Goal: Task Accomplishment & Management: Manage account settings

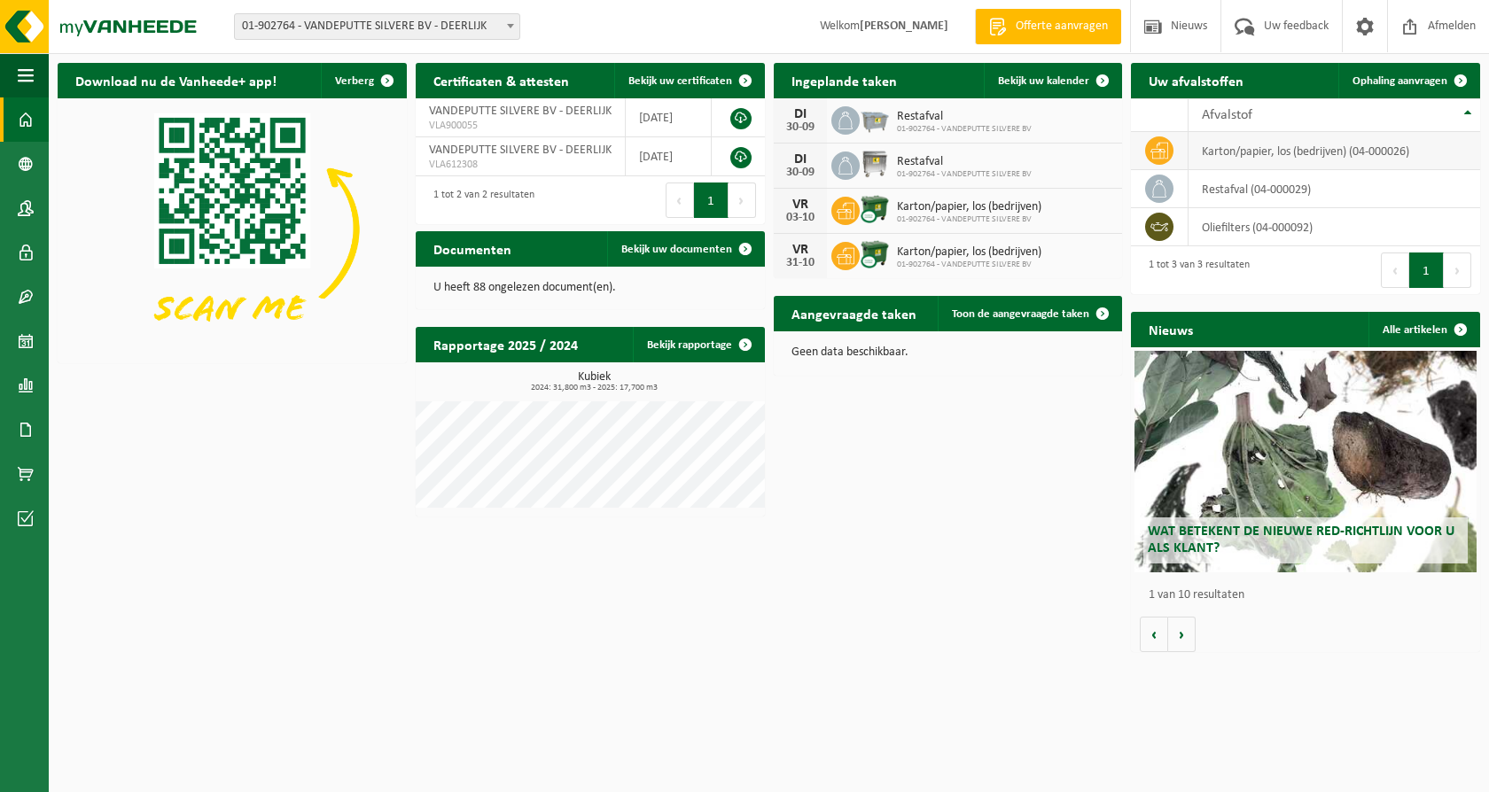
click at [1216, 152] on td "karton/papier, los (bedrijven) (04-000026)" at bounding box center [1335, 151] width 292 height 38
click at [878, 160] on img at bounding box center [875, 164] width 30 height 30
click at [1022, 82] on span "Bekijk uw kalender" at bounding box center [1043, 81] width 91 height 12
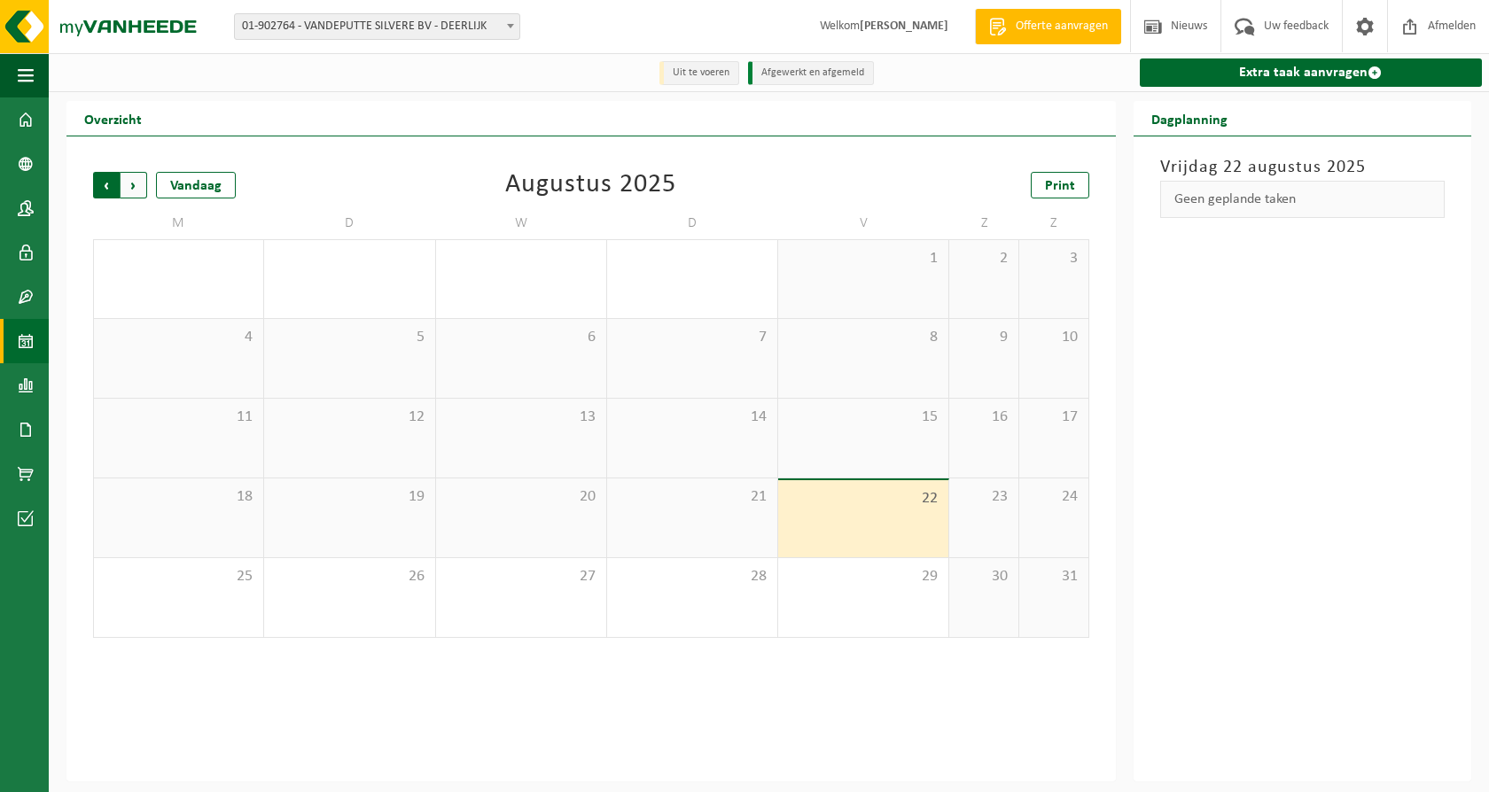
click at [135, 178] on span "Volgende" at bounding box center [134, 185] width 27 height 27
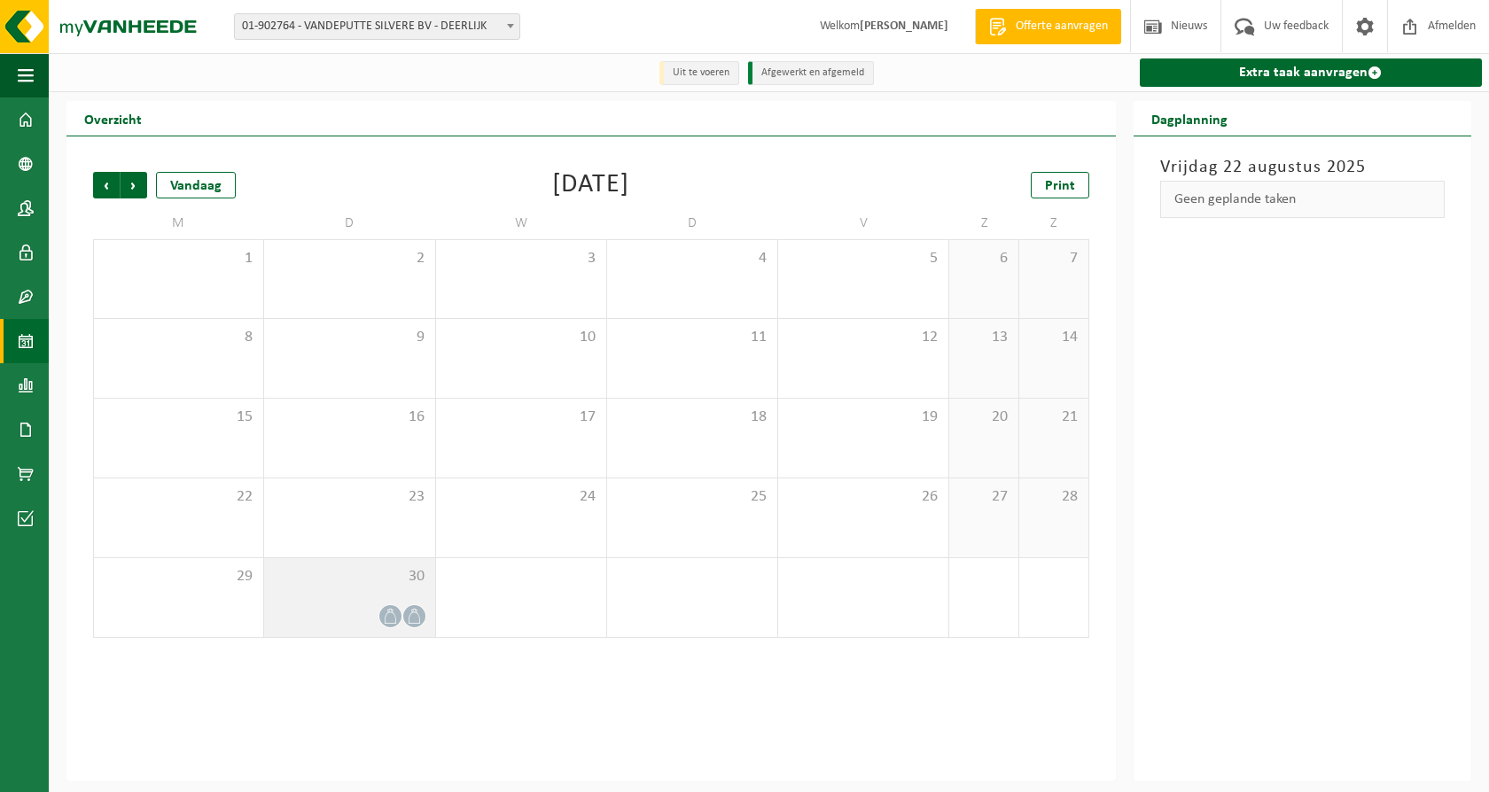
click at [384, 605] on div at bounding box center [349, 616] width 152 height 24
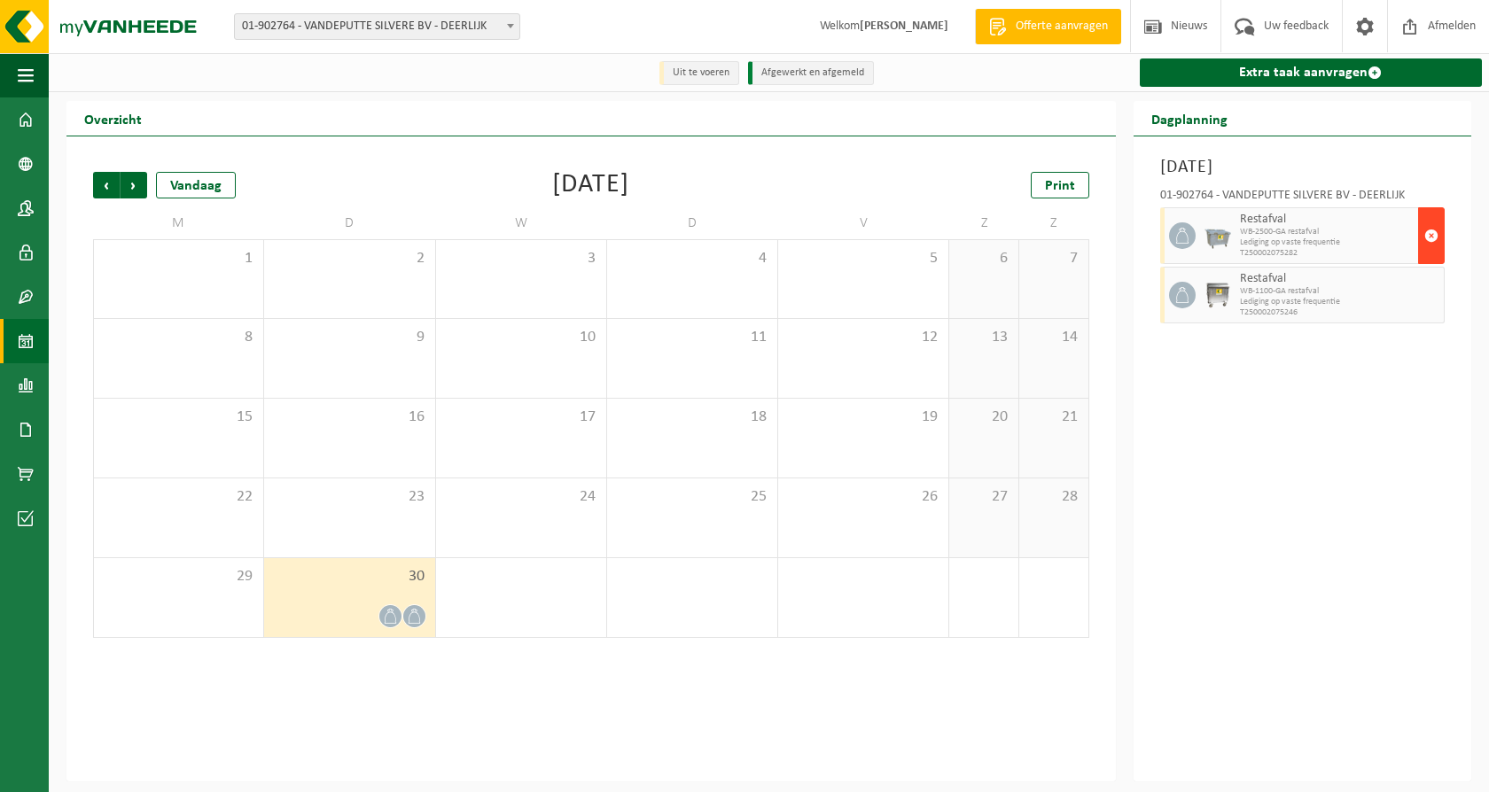
click at [1428, 238] on span "button" at bounding box center [1431, 235] width 14 height 35
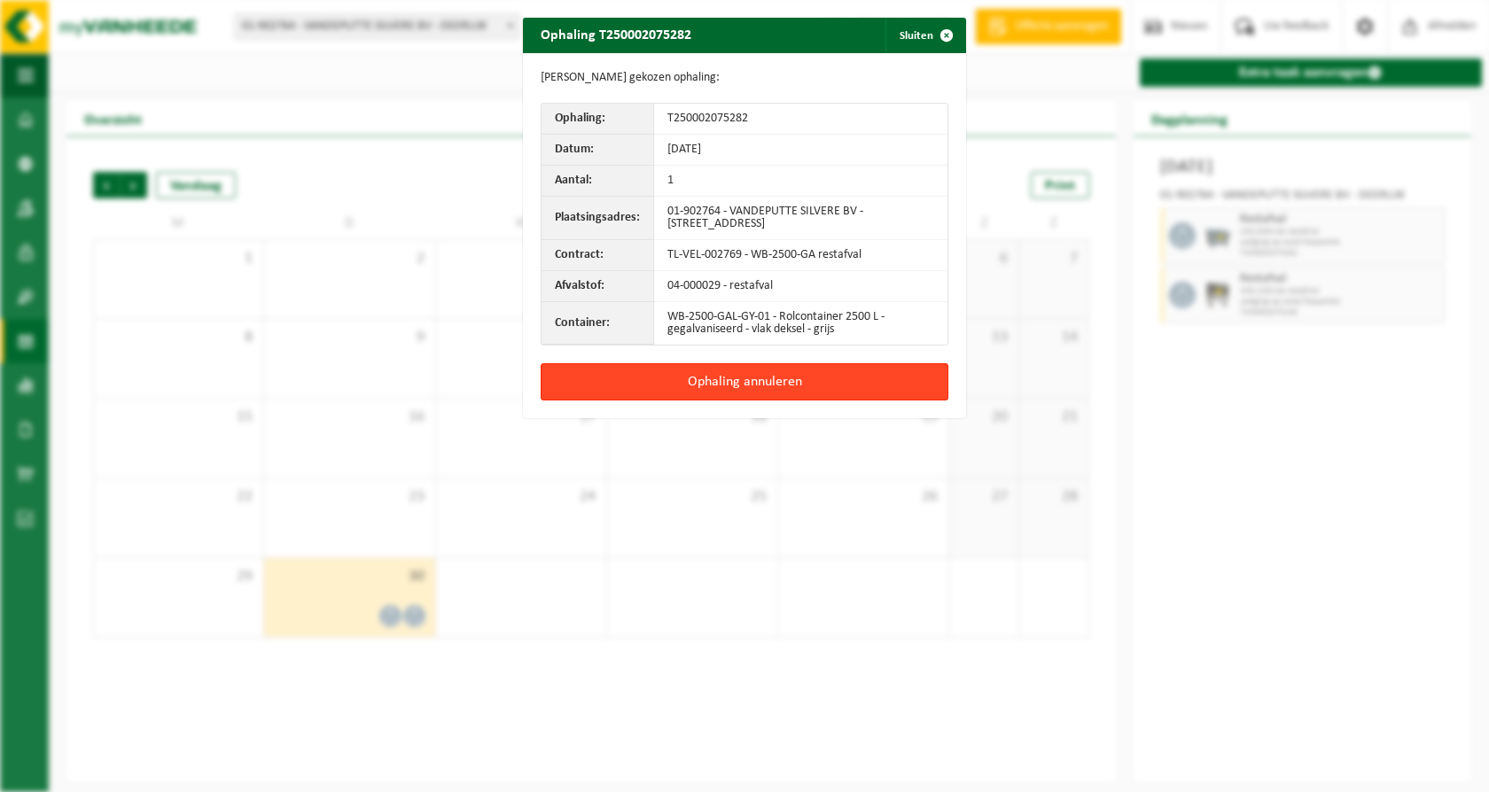
click at [812, 384] on button "Ophaling annuleren" at bounding box center [745, 381] width 408 height 37
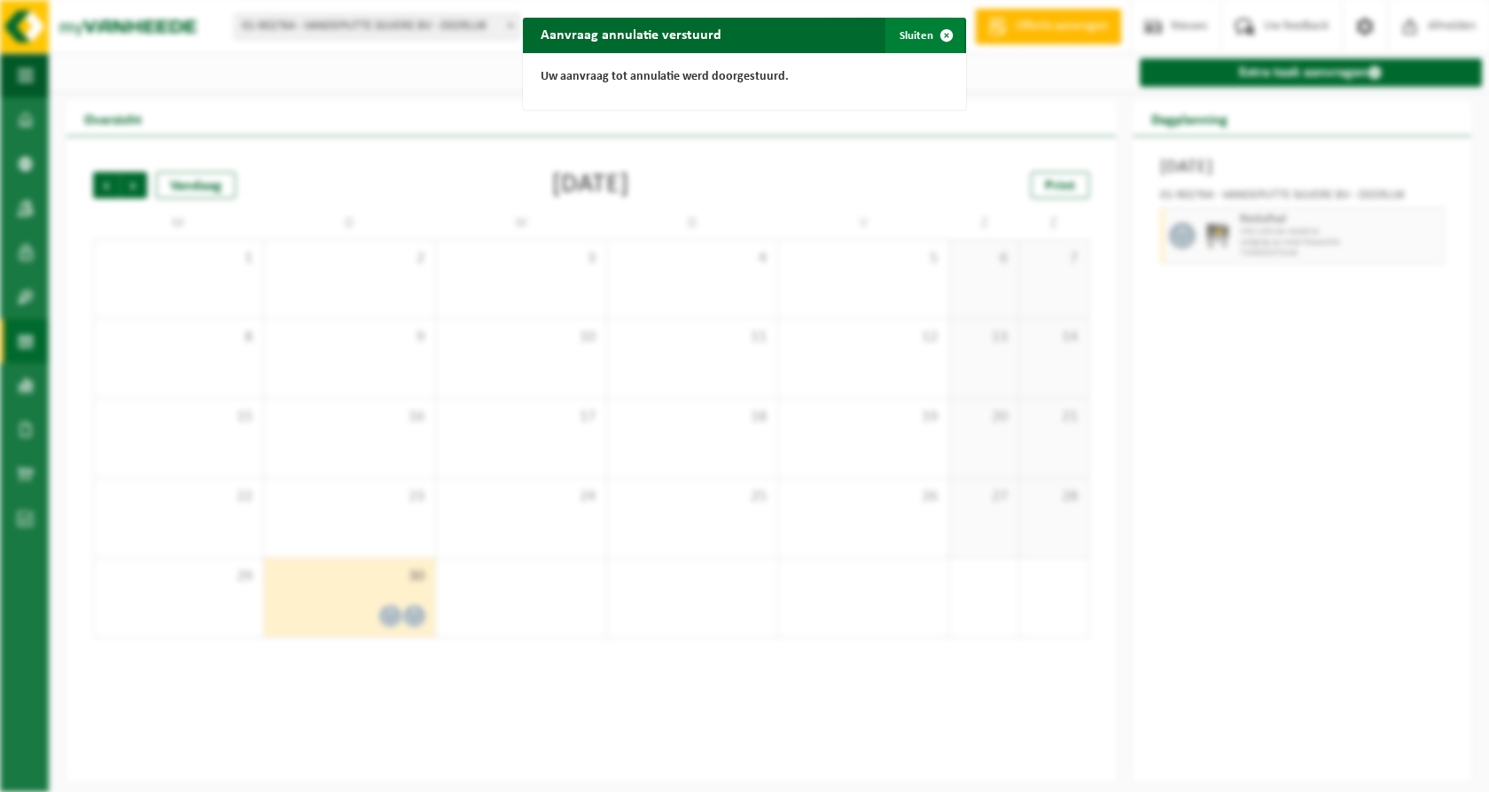
click at [932, 38] on span "button" at bounding box center [946, 35] width 35 height 35
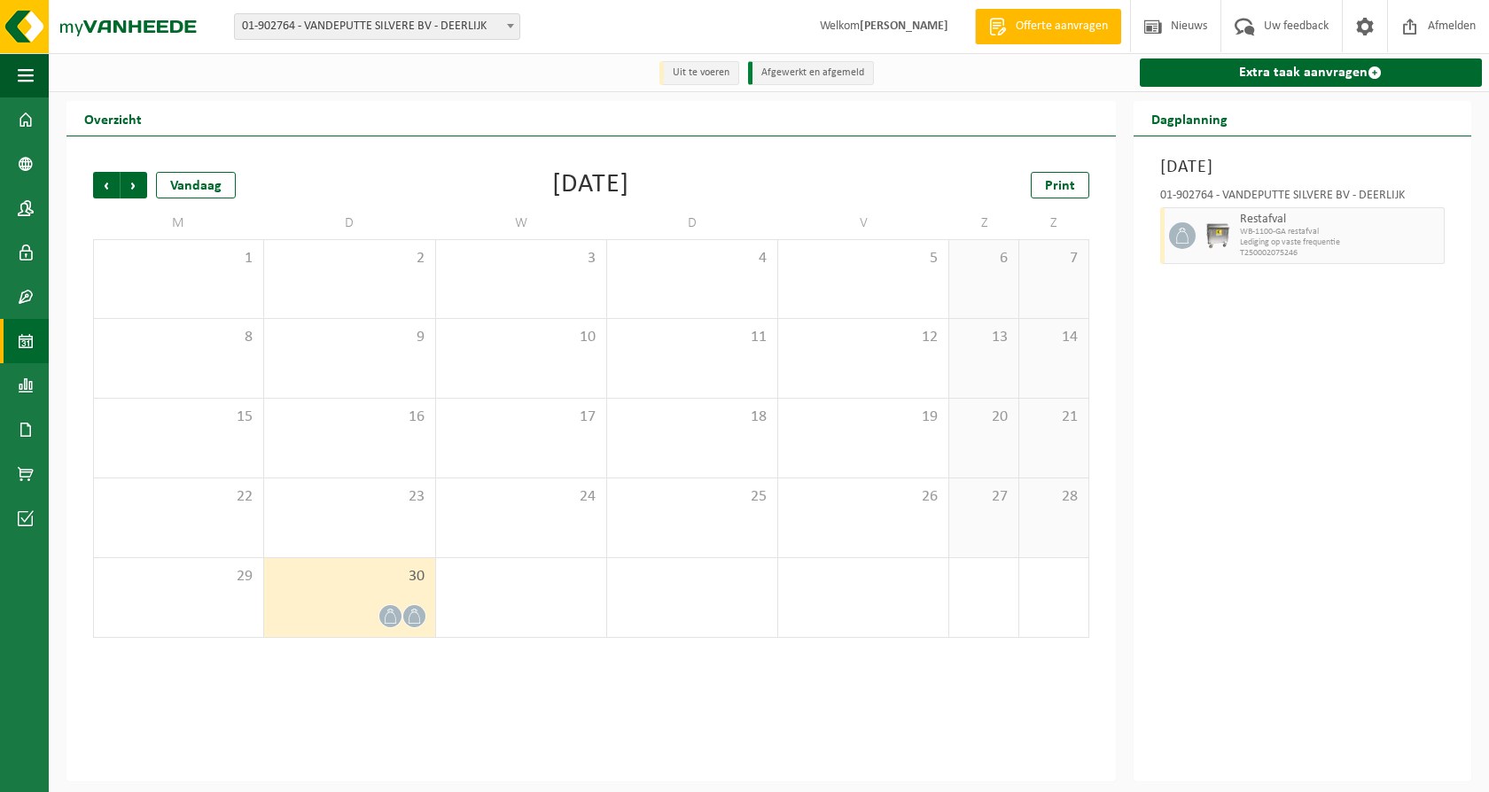
click at [413, 612] on icon at bounding box center [414, 616] width 15 height 15
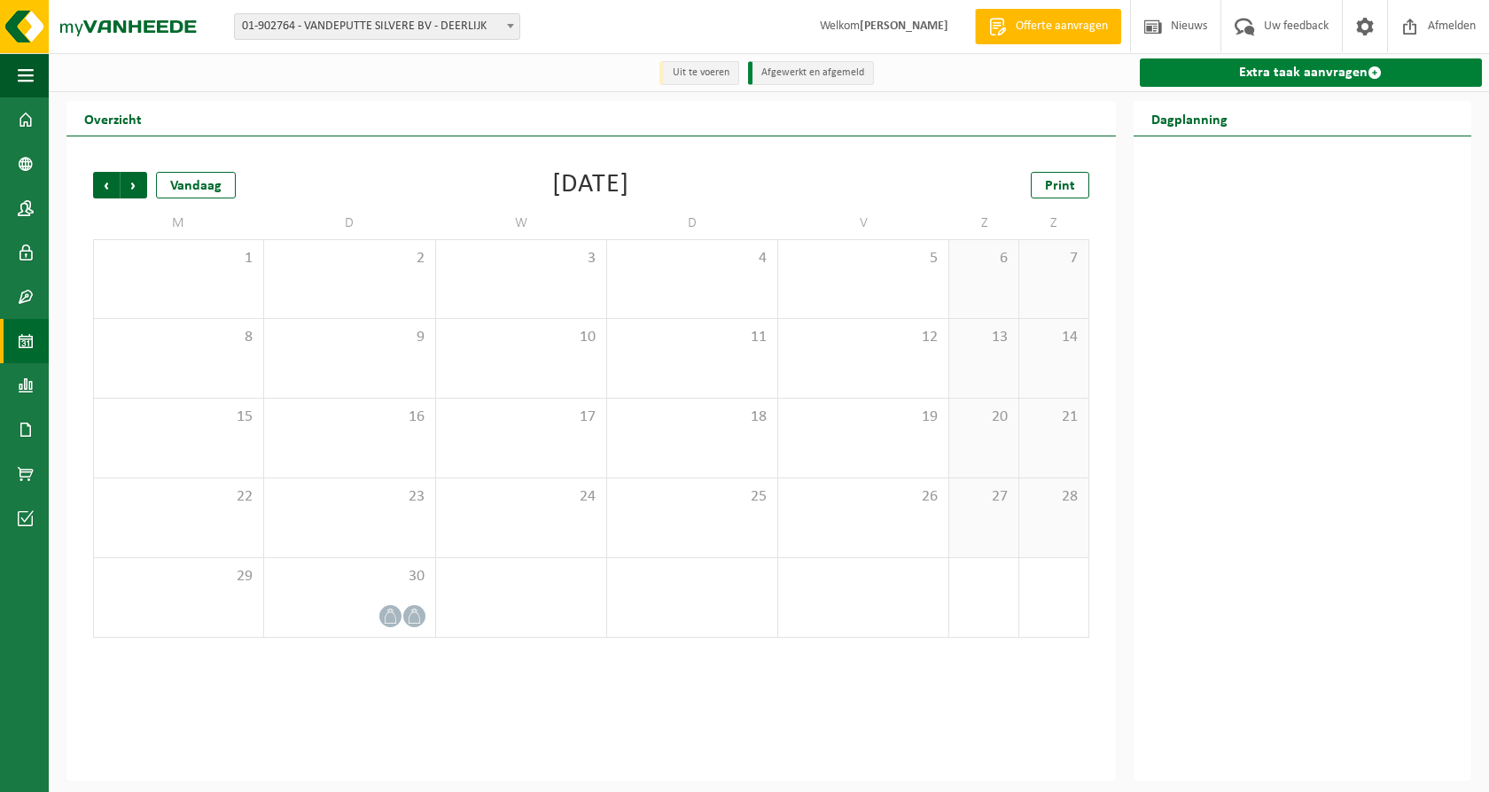
click at [1340, 77] on link "Extra taak aanvragen" at bounding box center [1311, 72] width 342 height 28
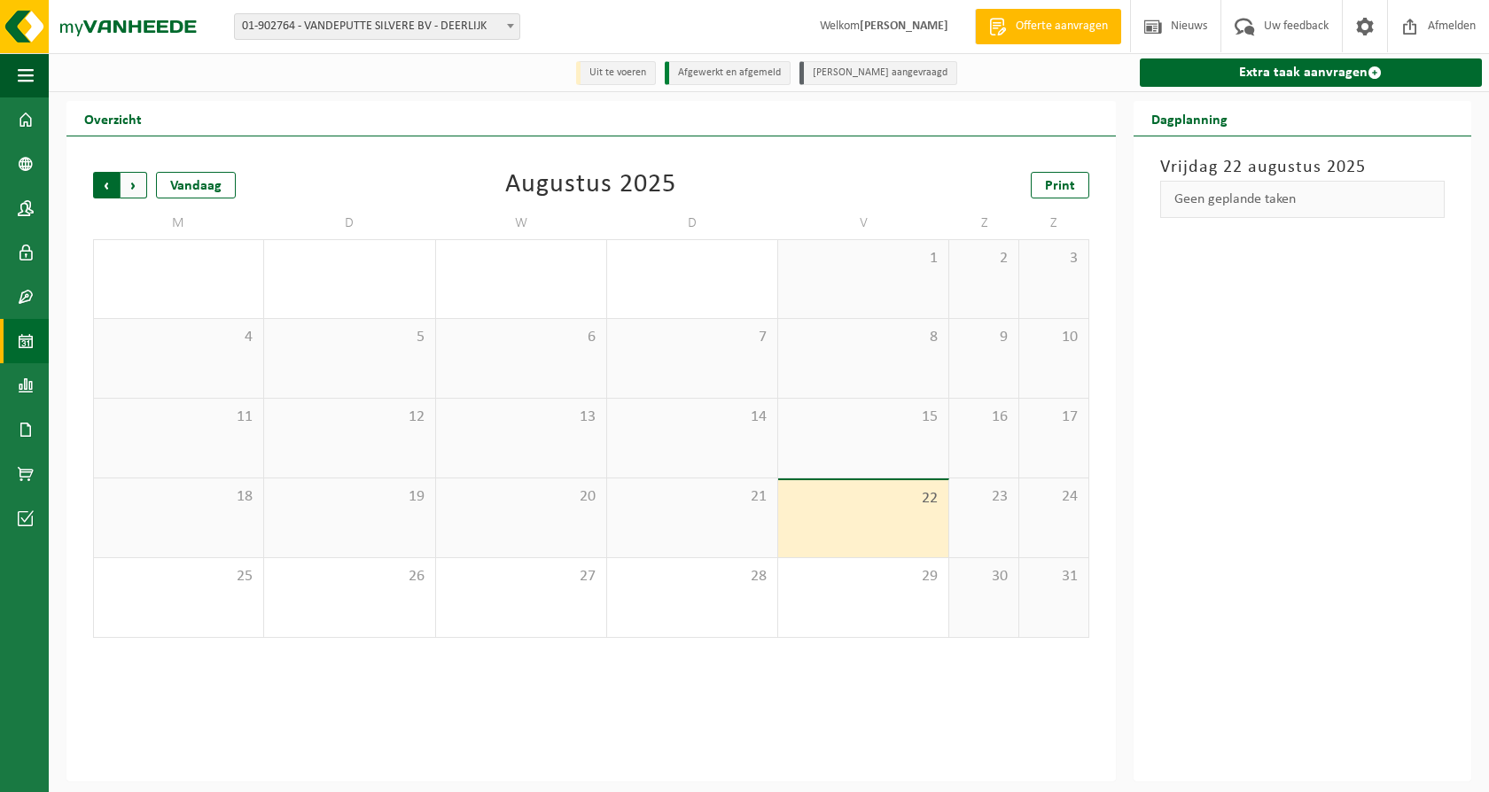
click at [135, 191] on span "Volgende" at bounding box center [134, 185] width 27 height 27
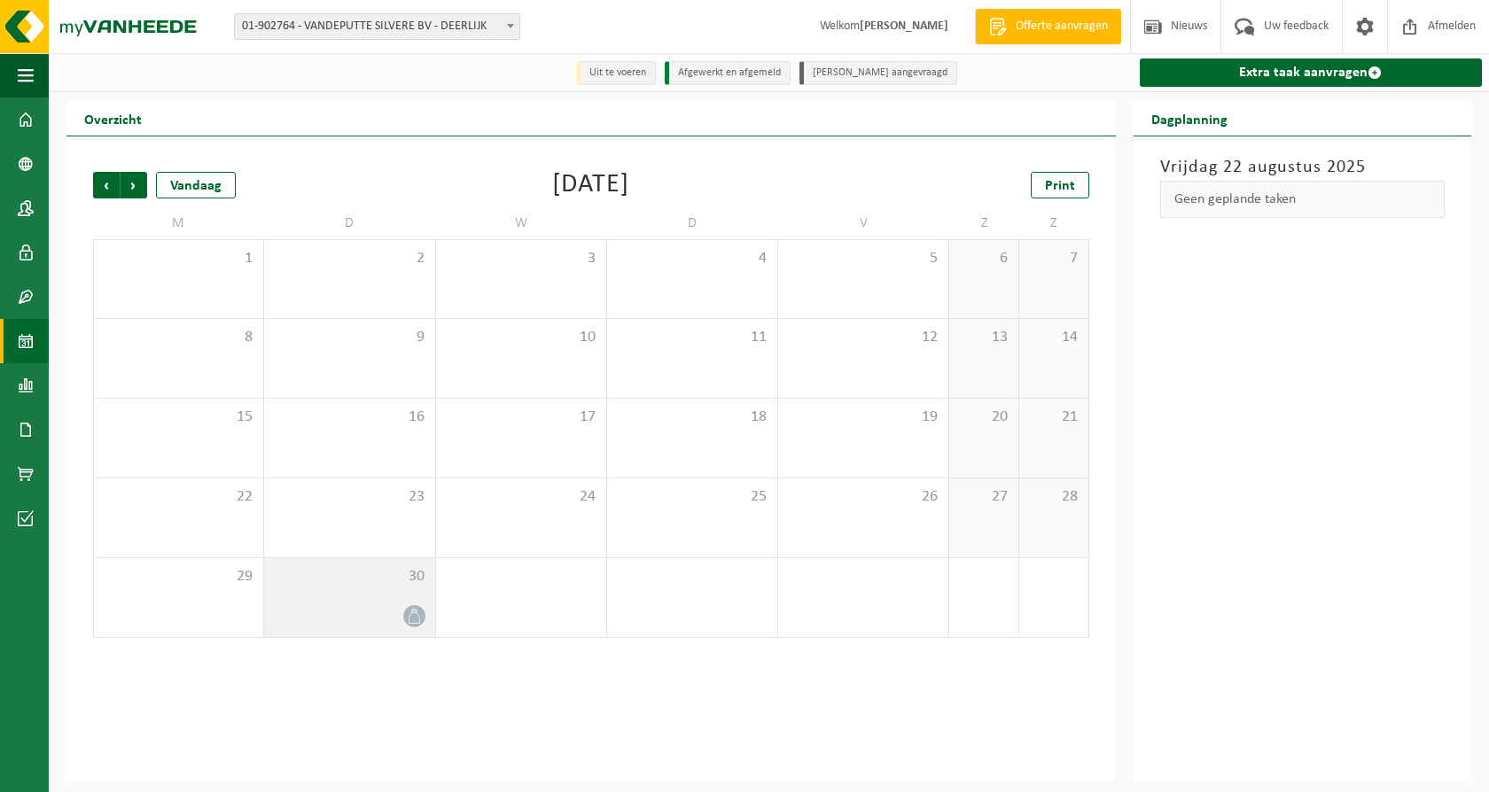
click at [417, 620] on icon at bounding box center [414, 616] width 15 height 15
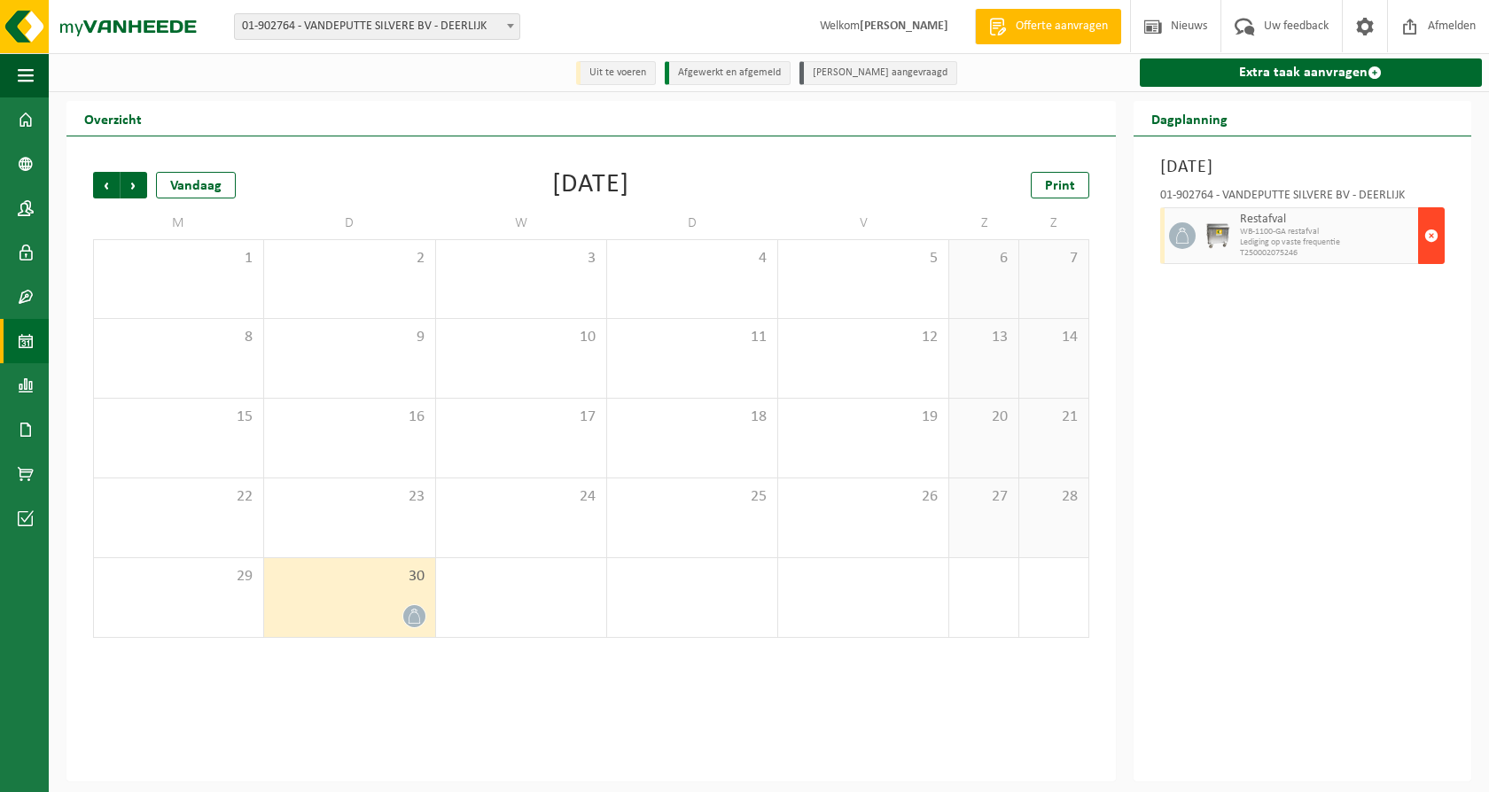
click at [1428, 234] on span "button" at bounding box center [1431, 235] width 14 height 35
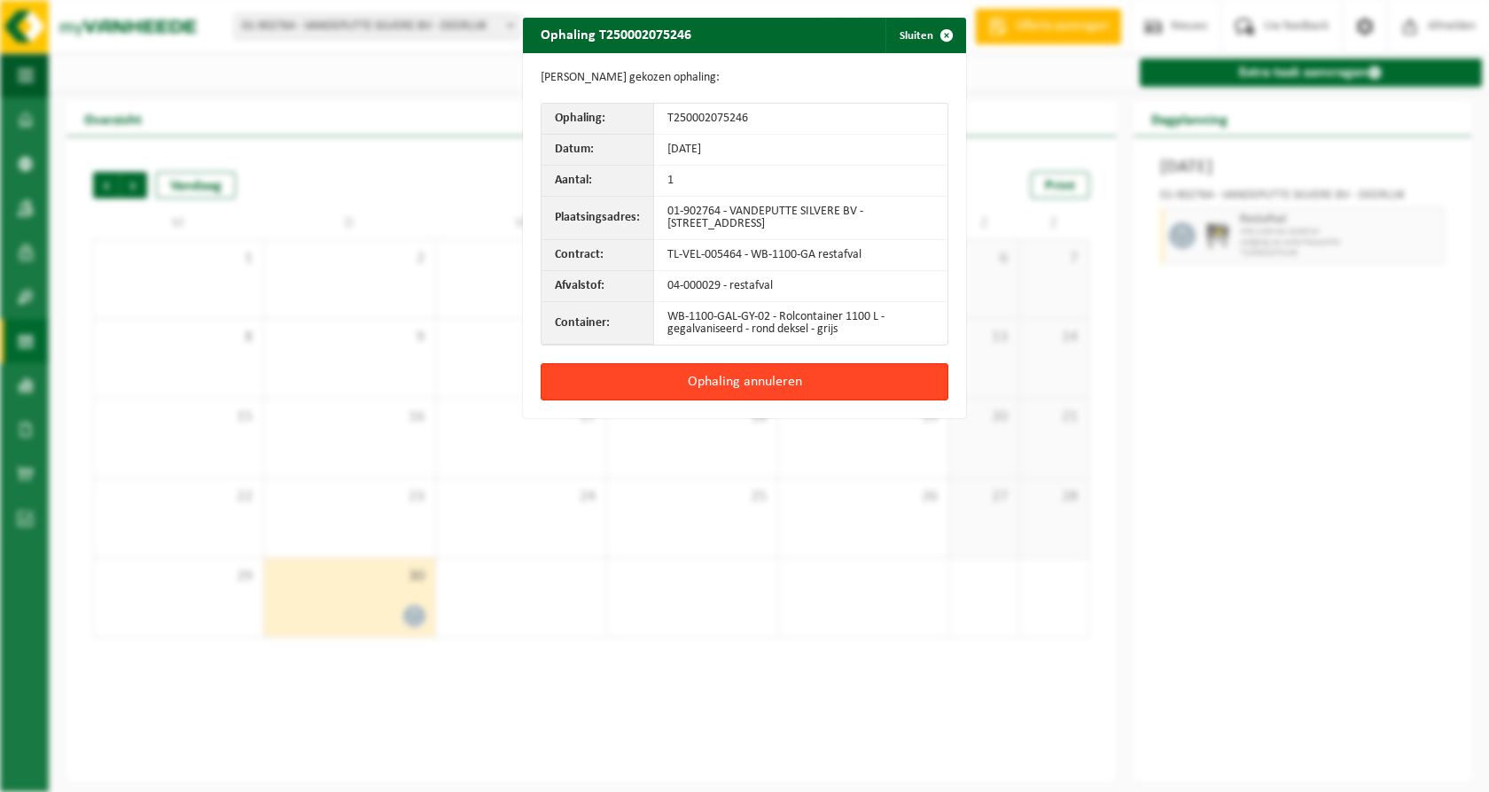
click at [792, 385] on button "Ophaling annuleren" at bounding box center [745, 381] width 408 height 37
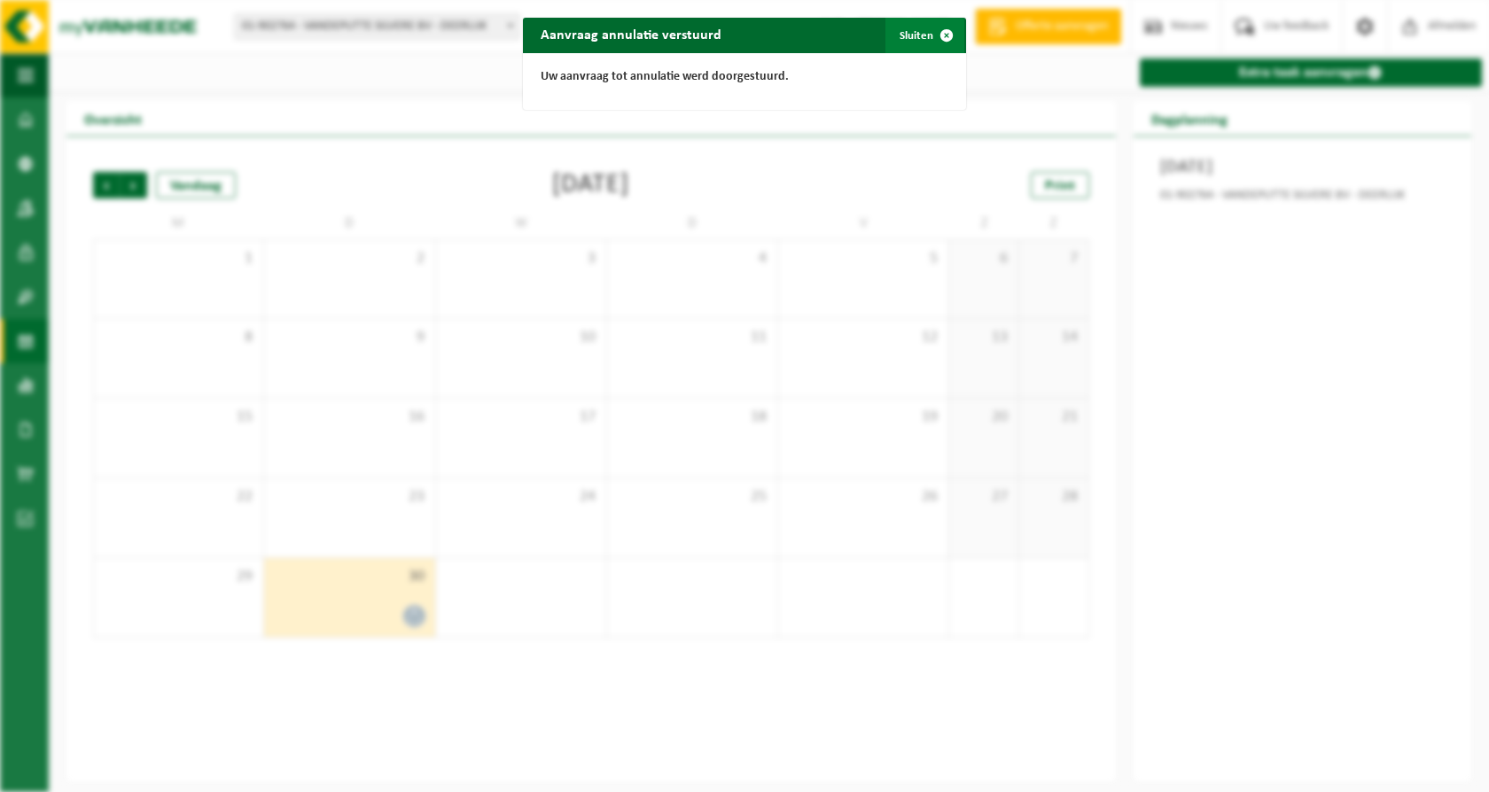
click at [936, 35] on span "button" at bounding box center [946, 35] width 35 height 35
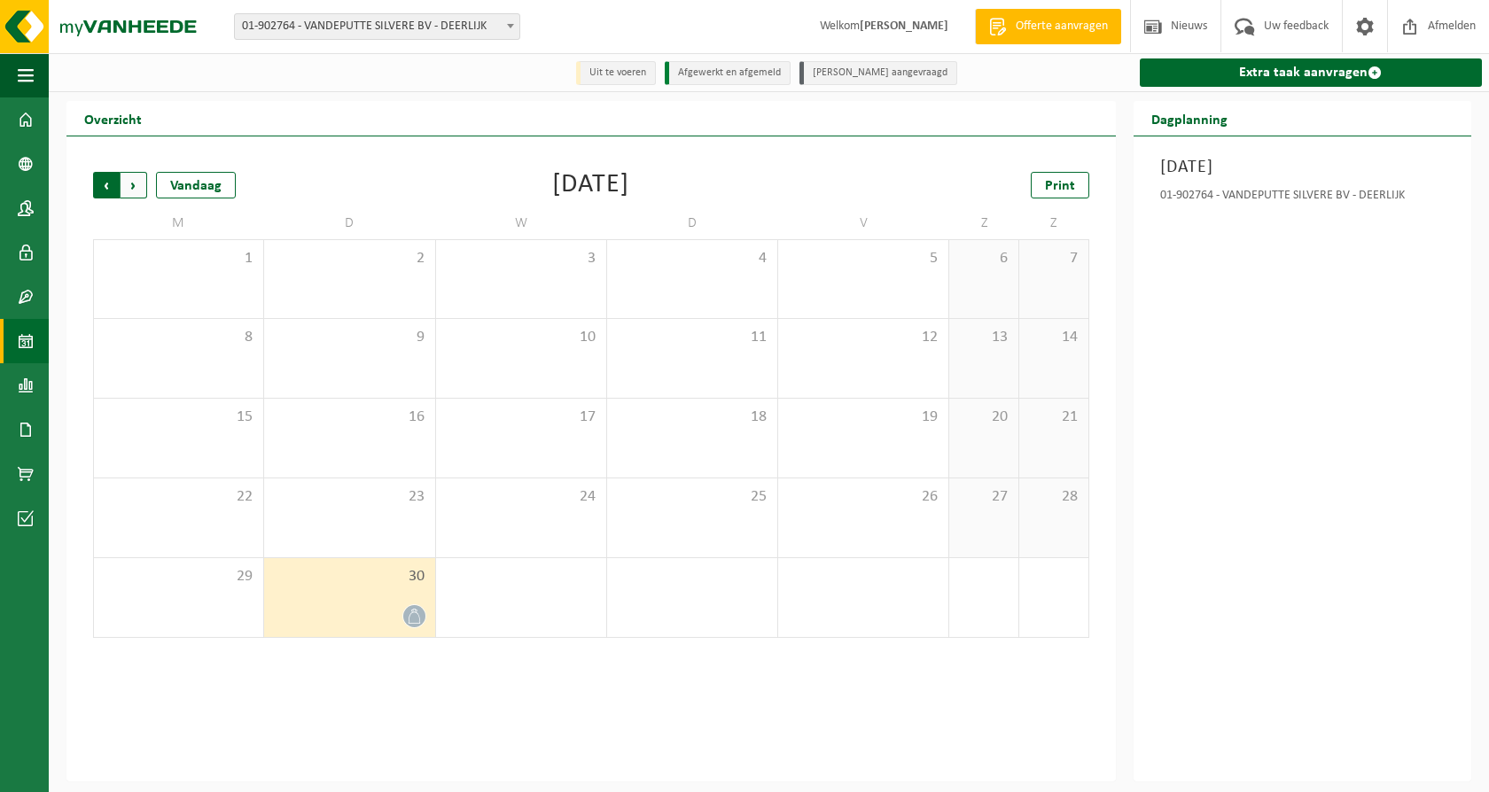
click at [136, 185] on span "Volgende" at bounding box center [134, 185] width 27 height 27
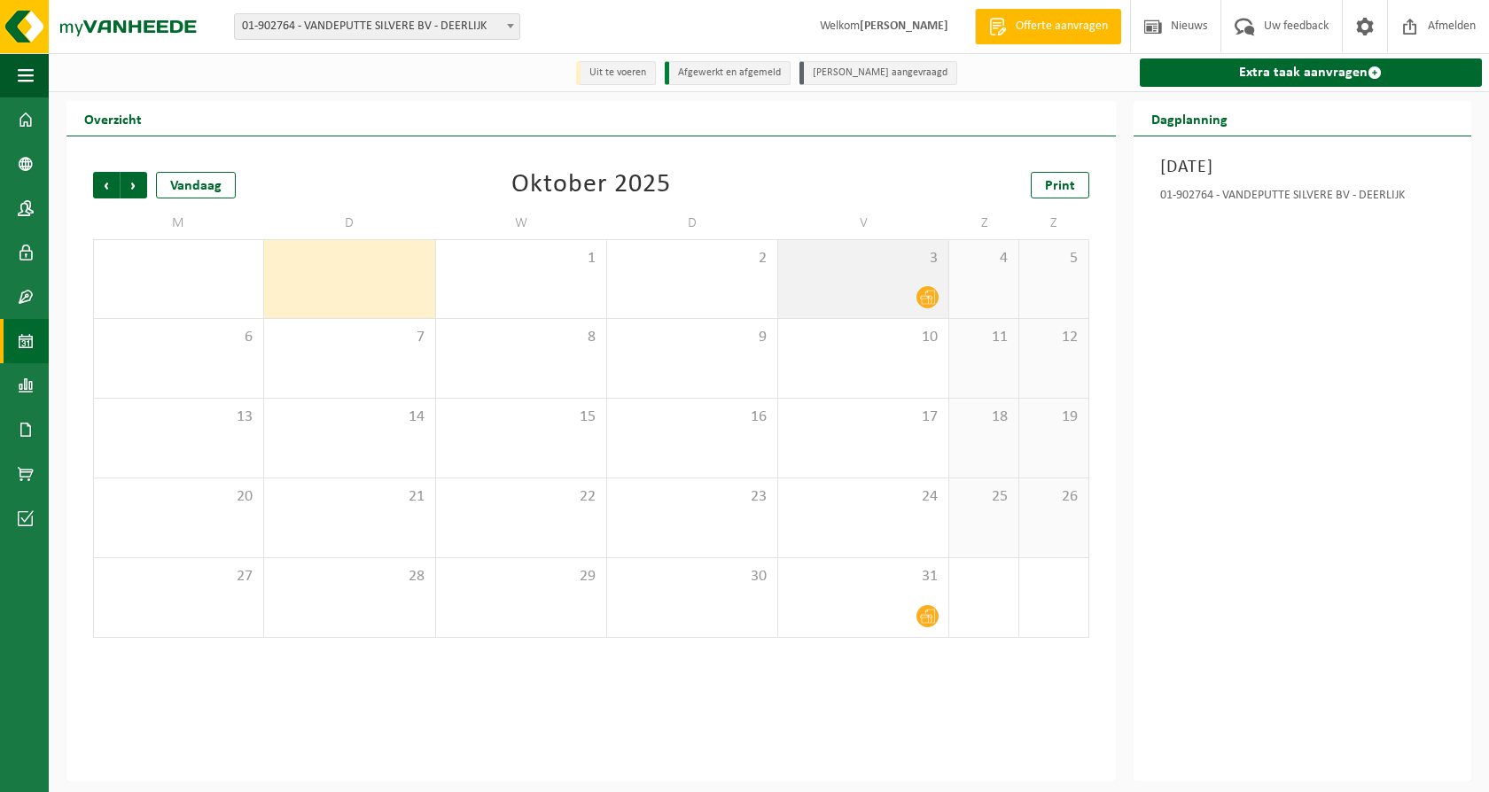
click at [932, 297] on icon at bounding box center [927, 297] width 15 height 15
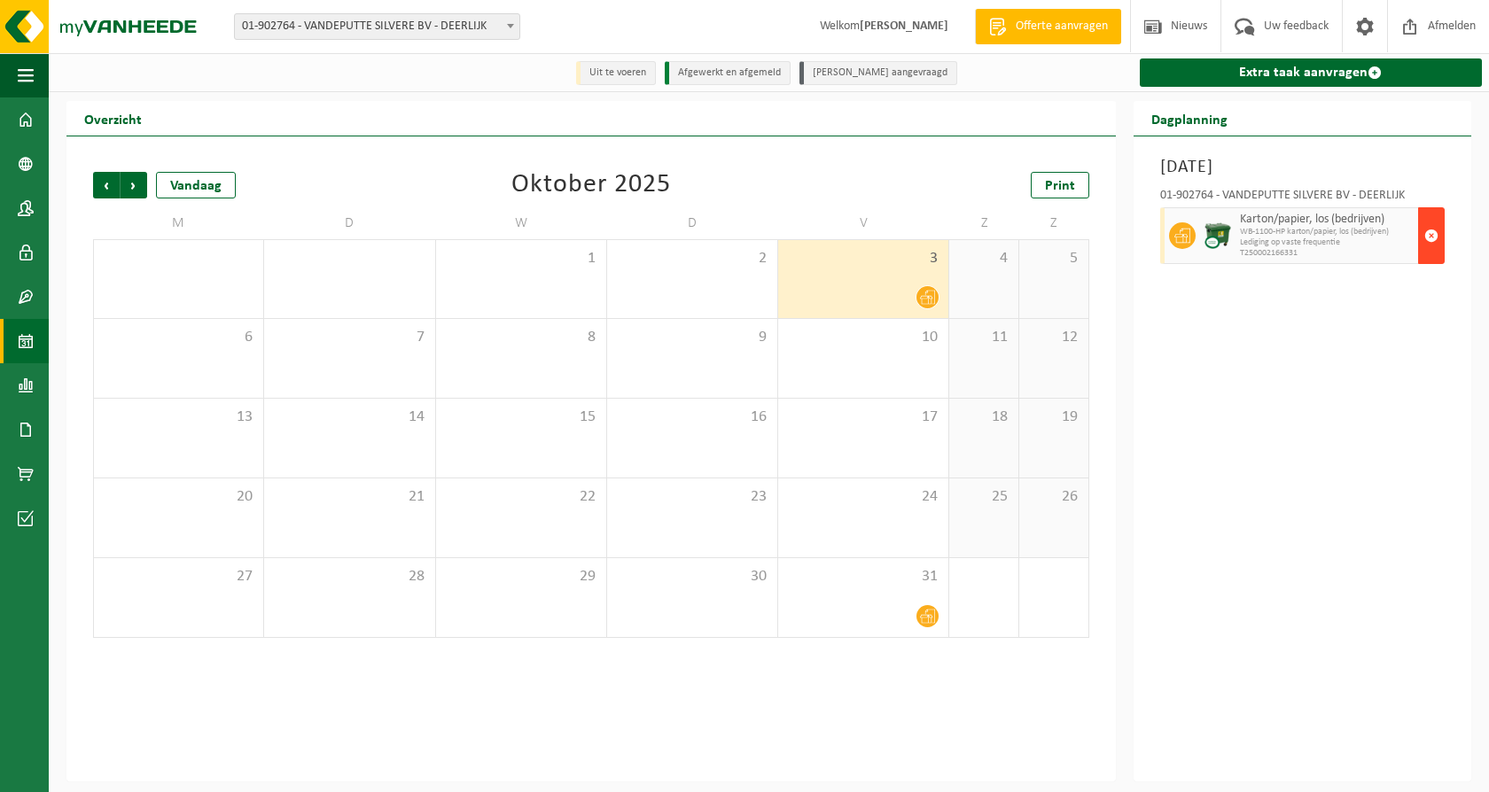
click at [1430, 228] on span "button" at bounding box center [1431, 235] width 14 height 35
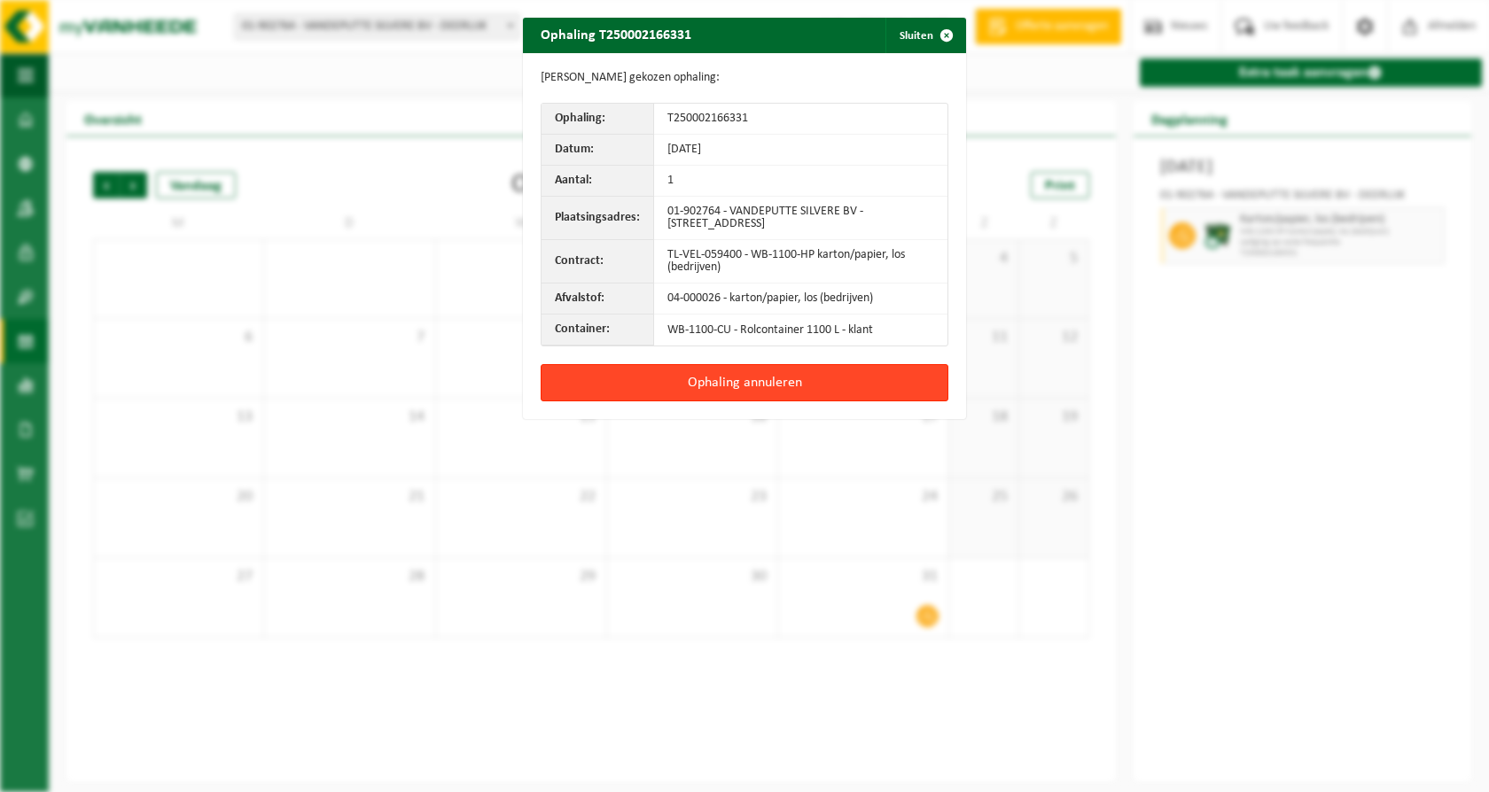
click at [783, 386] on button "Ophaling annuleren" at bounding box center [745, 382] width 408 height 37
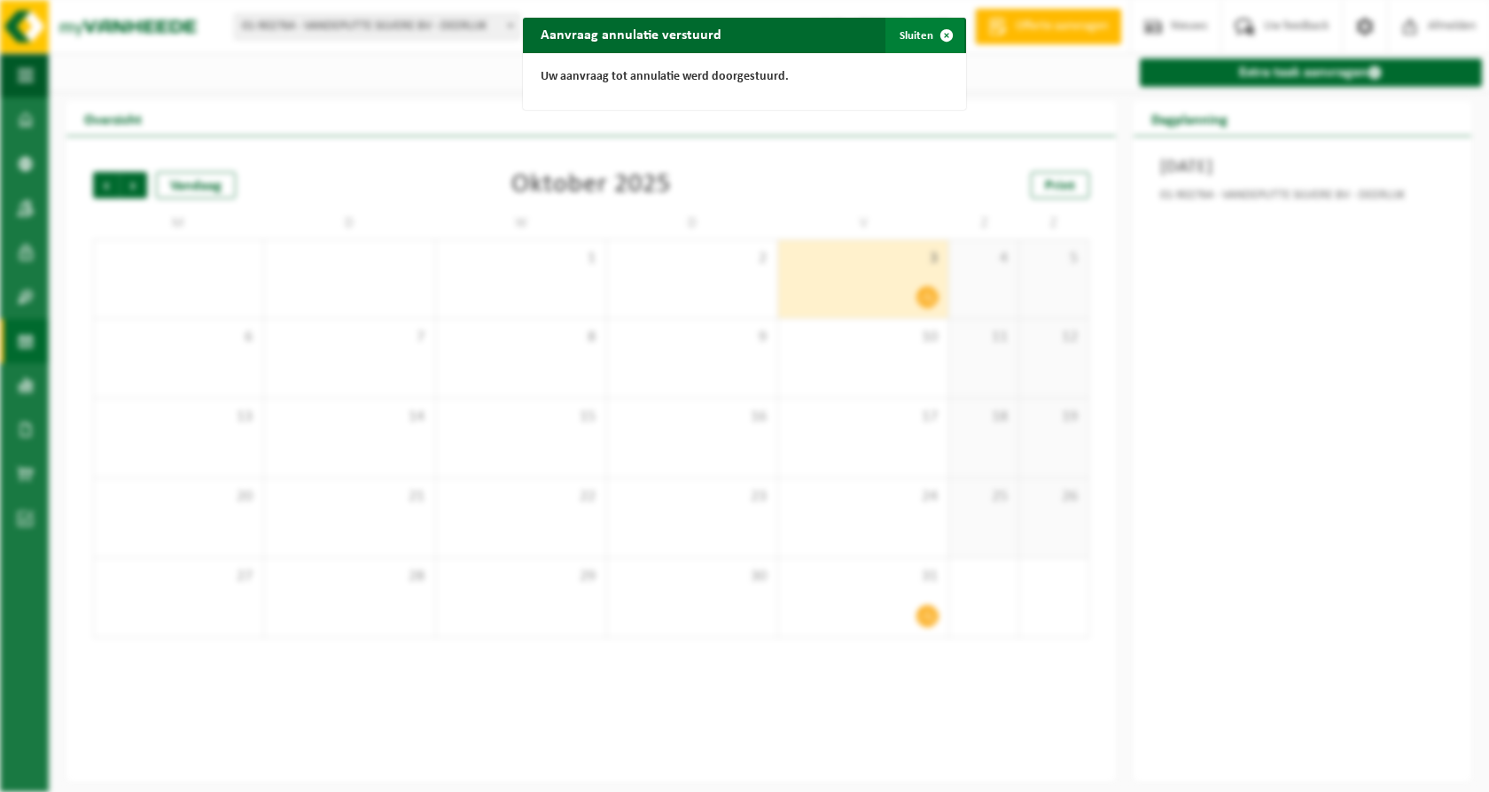
click at [936, 31] on span "button" at bounding box center [946, 35] width 35 height 35
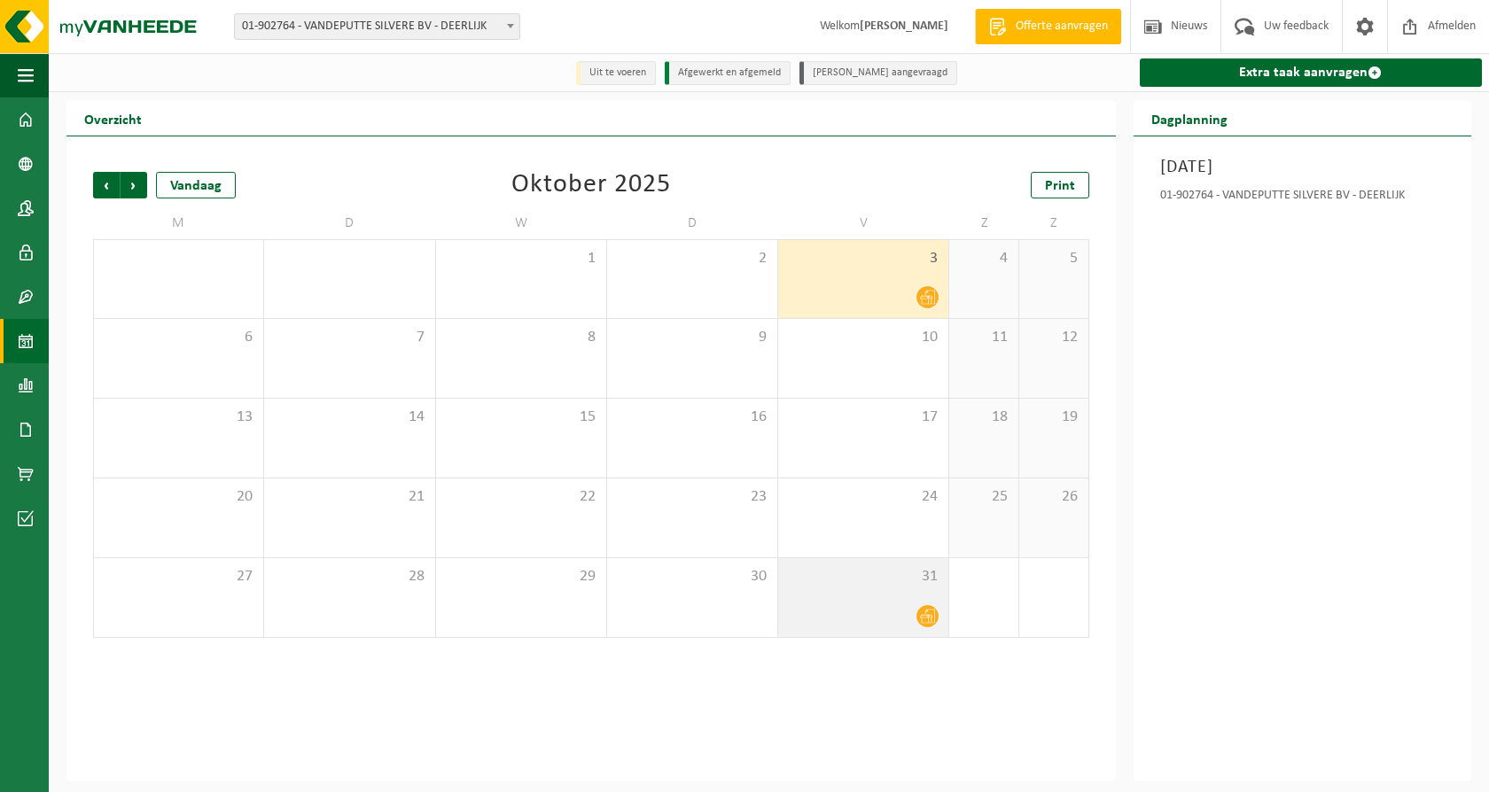
click at [927, 613] on icon at bounding box center [927, 616] width 15 height 15
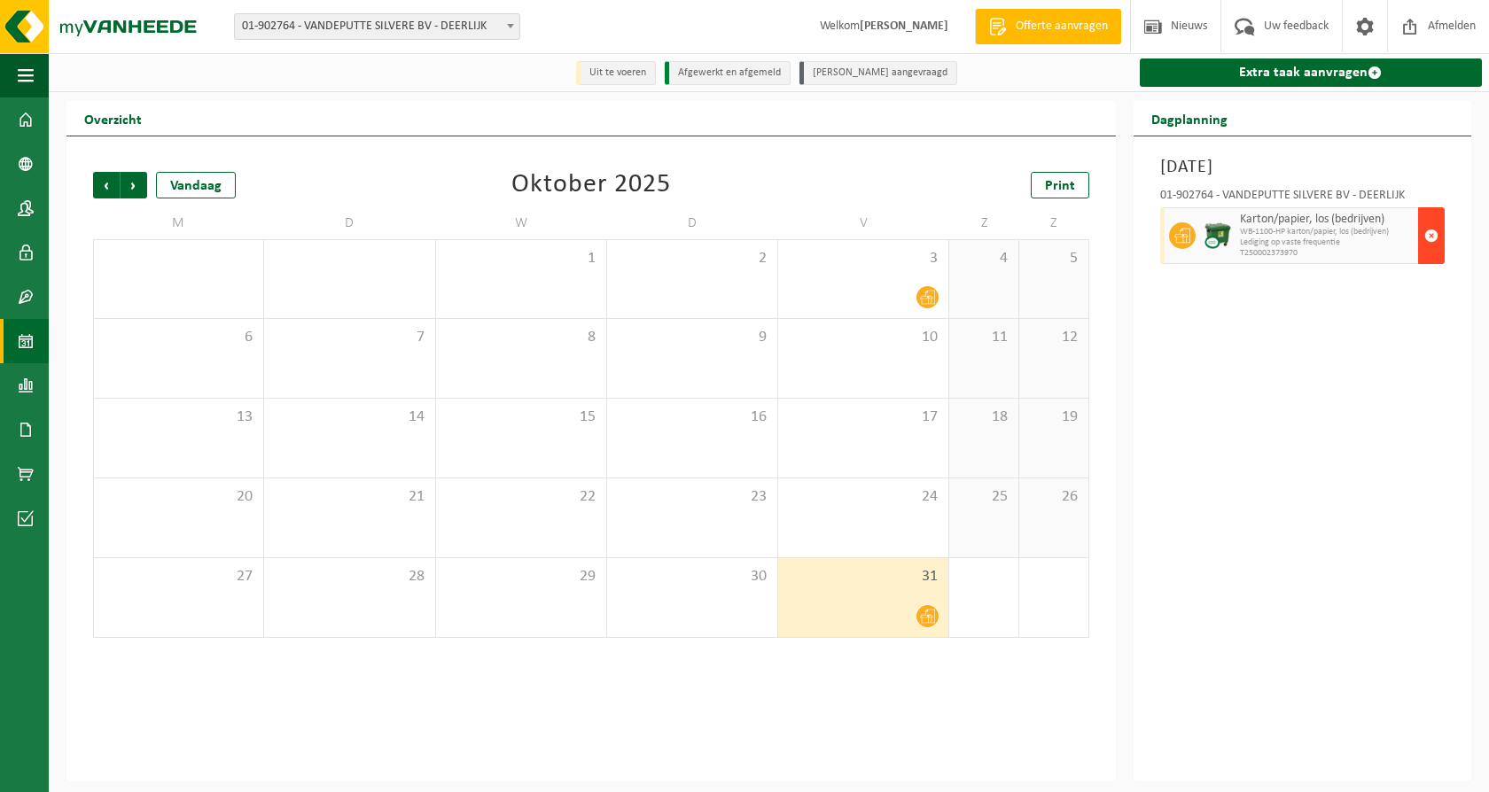
click at [1428, 231] on span "button" at bounding box center [1431, 235] width 14 height 35
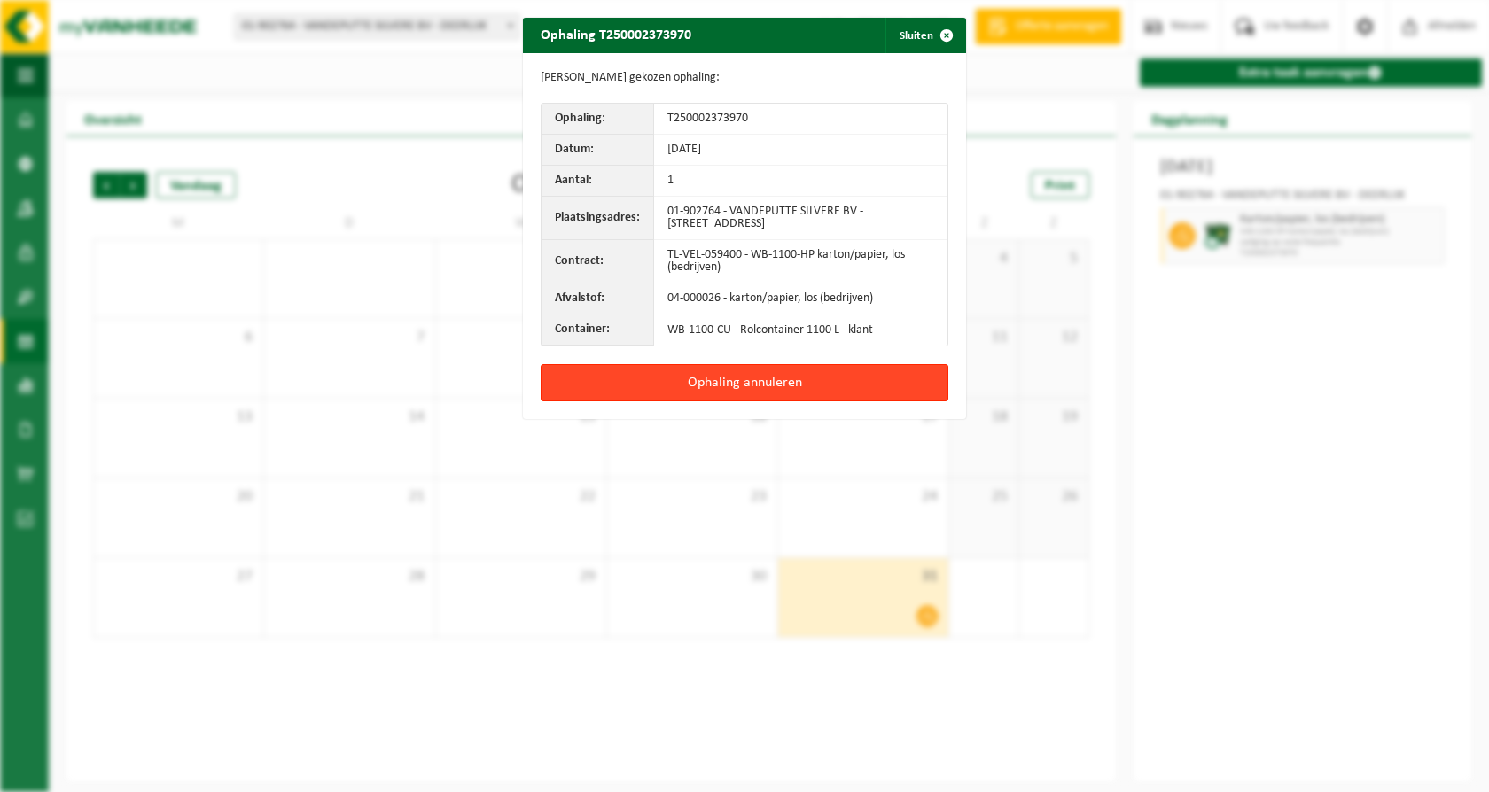
click at [738, 385] on button "Ophaling annuleren" at bounding box center [745, 382] width 408 height 37
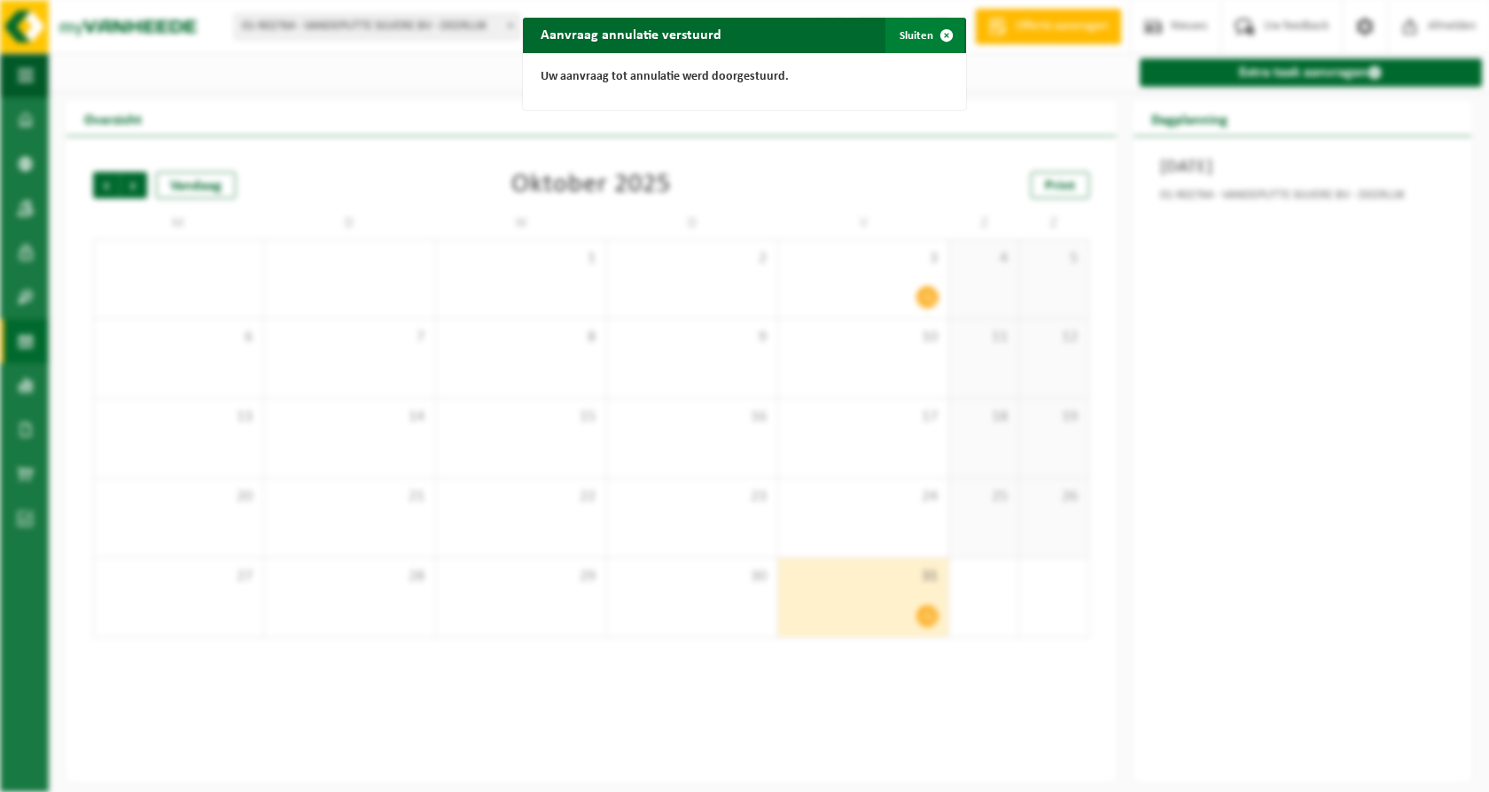
click at [942, 29] on span "button" at bounding box center [946, 35] width 35 height 35
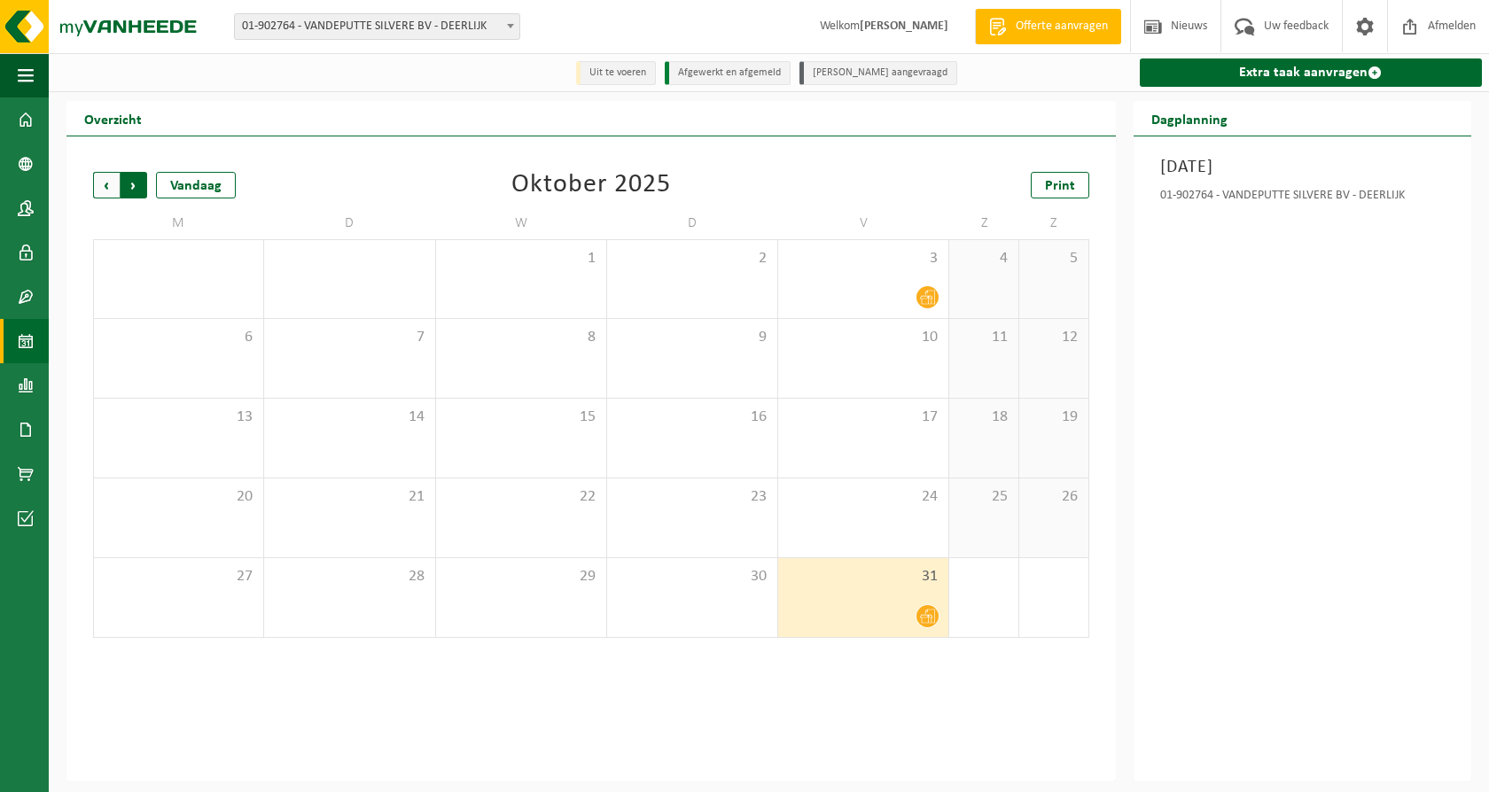
click at [96, 182] on span "Vorige" at bounding box center [106, 185] width 27 height 27
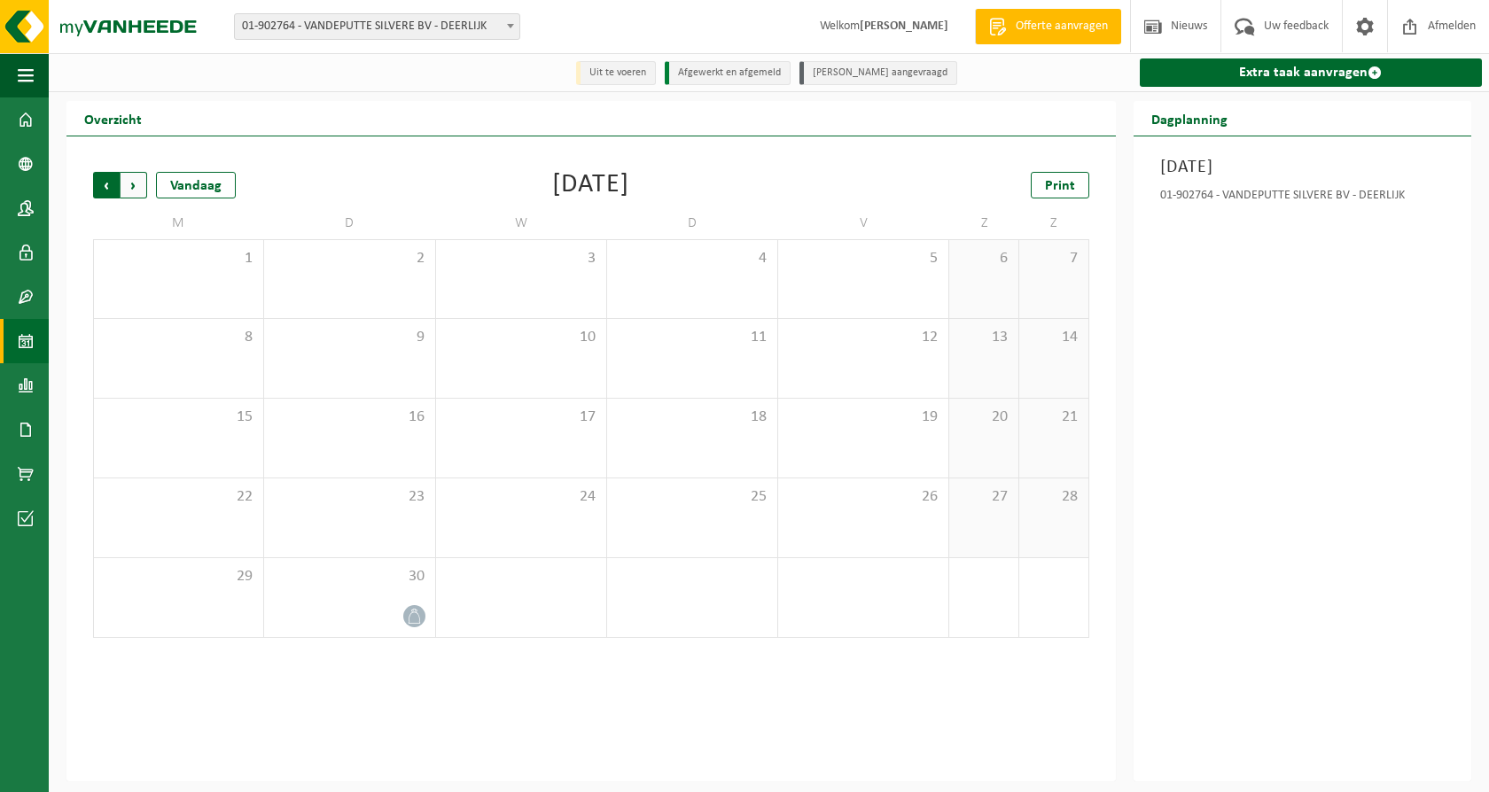
click at [137, 182] on span "Volgende" at bounding box center [134, 185] width 27 height 27
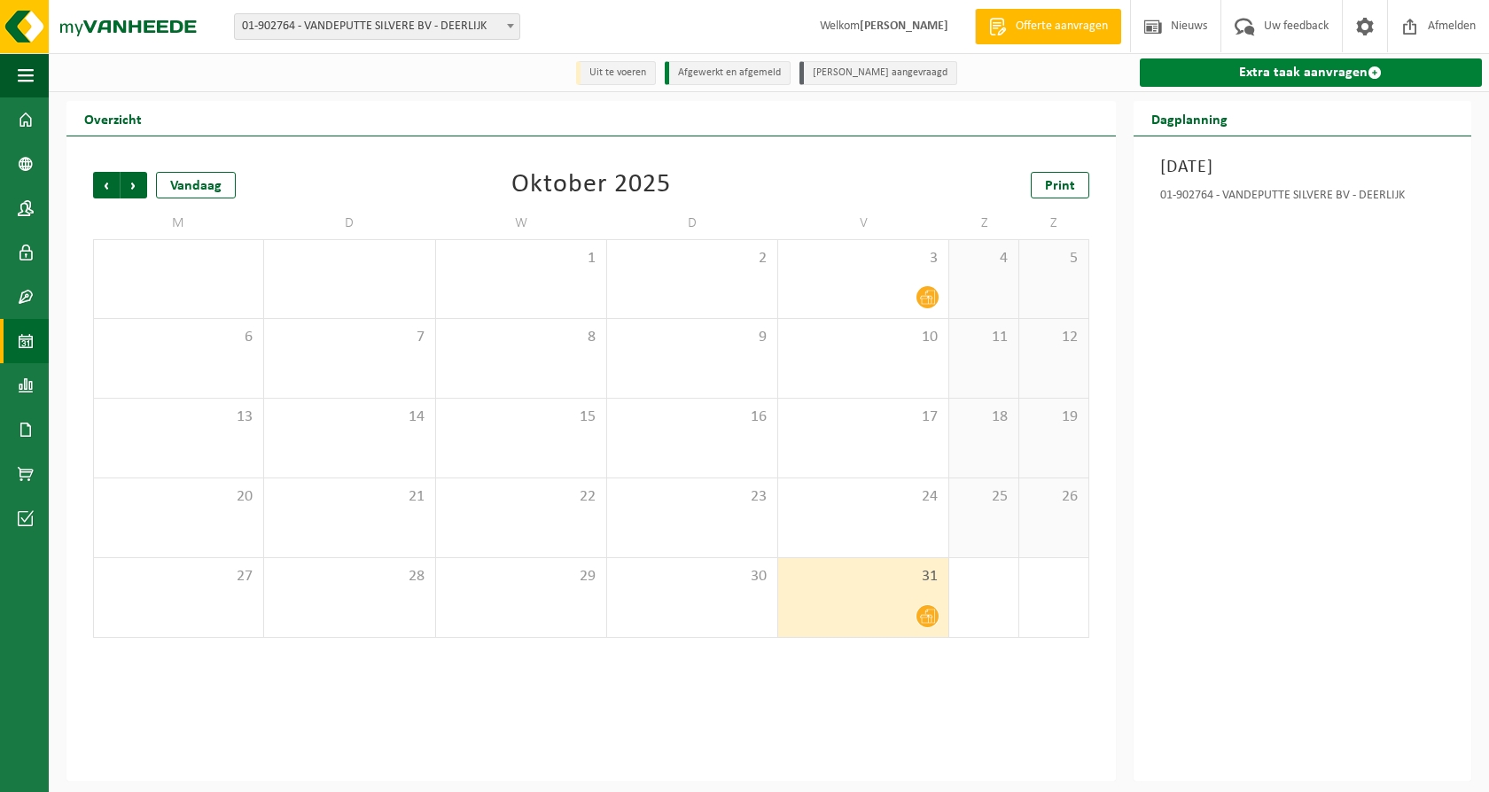
click at [1217, 78] on link "Extra taak aanvragen" at bounding box center [1311, 72] width 342 height 28
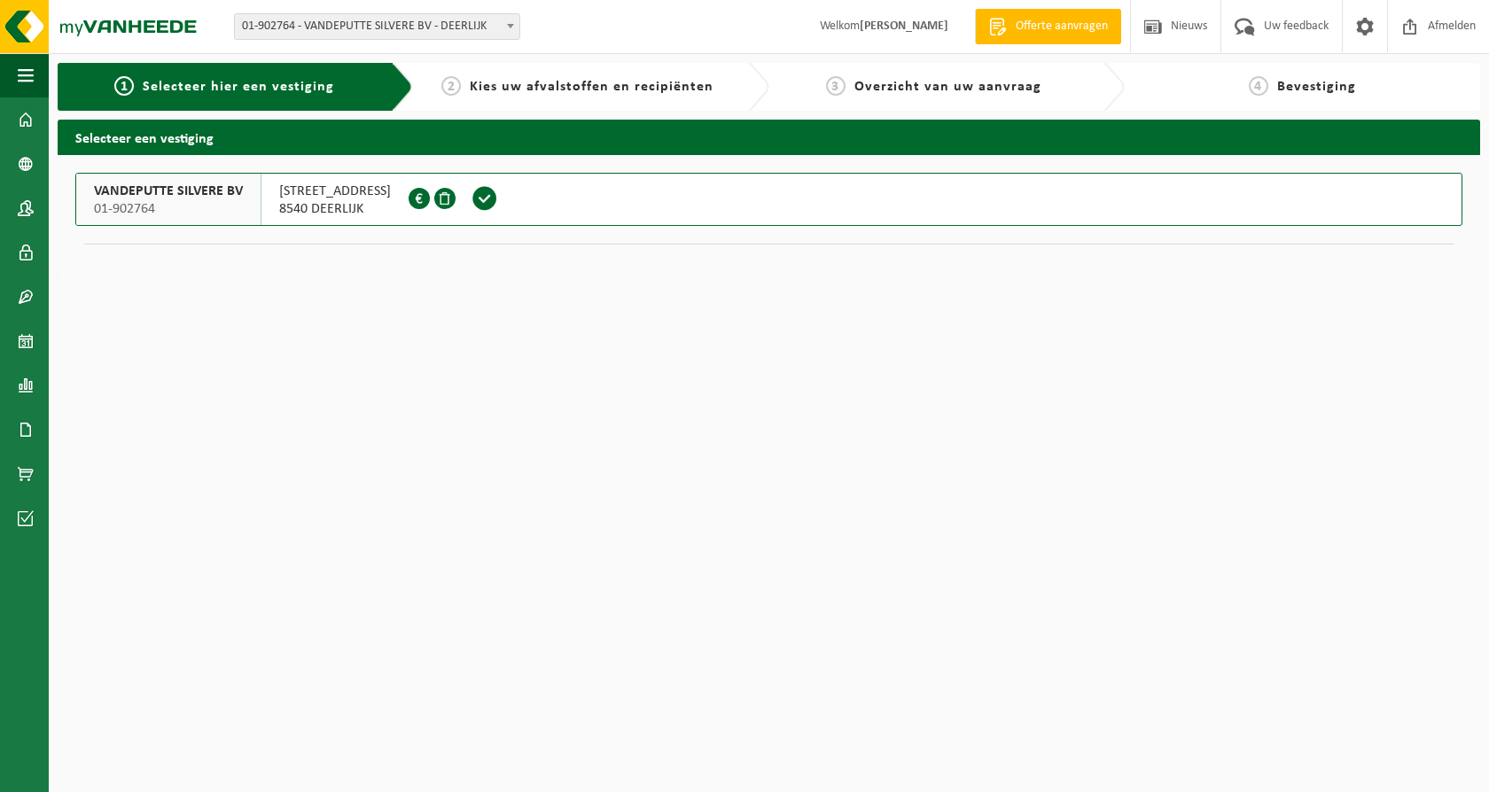
click at [313, 188] on span "VICHTESTRAAT 162" at bounding box center [335, 192] width 112 height 18
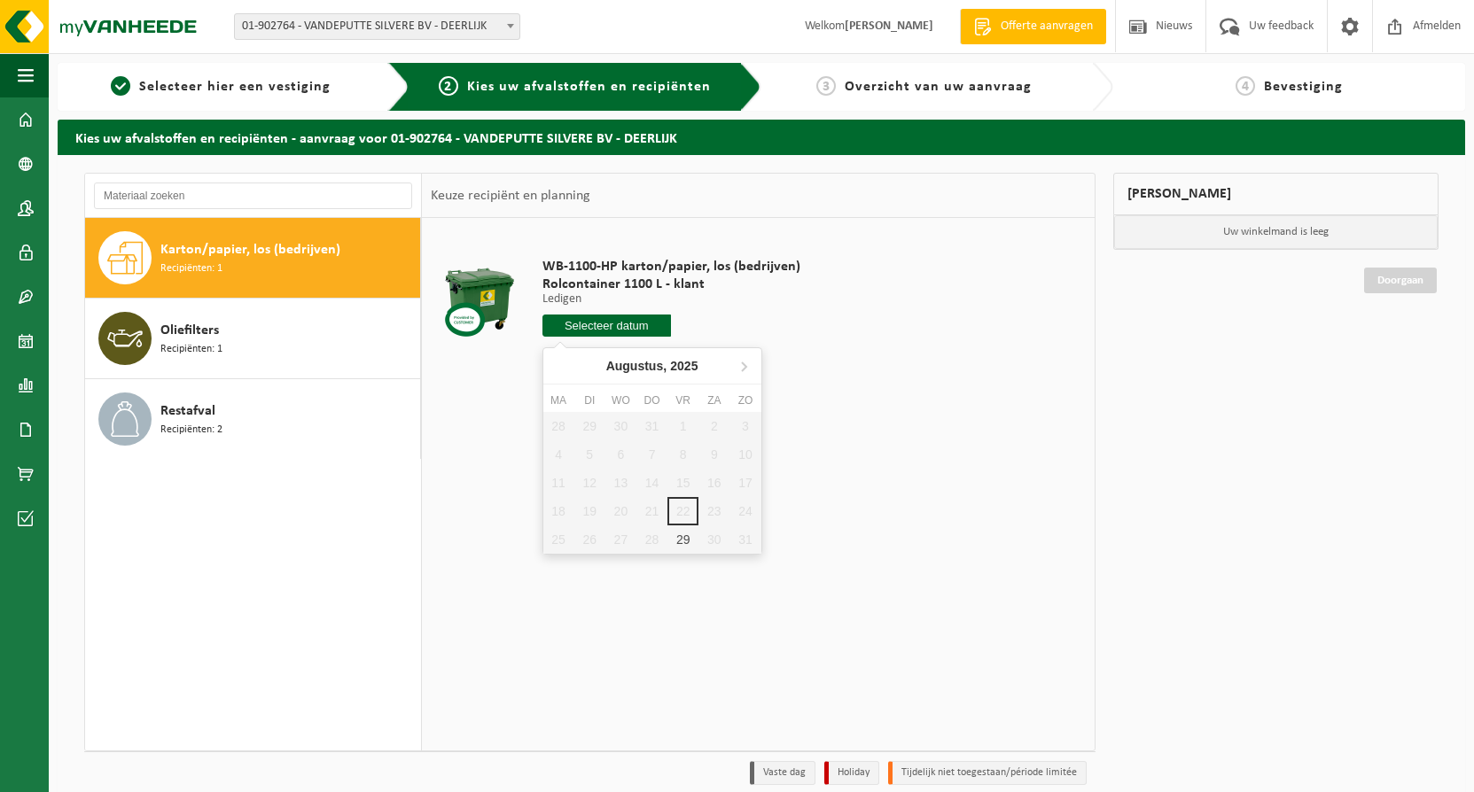
click at [596, 325] on input "text" at bounding box center [606, 326] width 129 height 22
click at [682, 534] on div "29" at bounding box center [682, 540] width 31 height 28
type input "Van [DATE]"
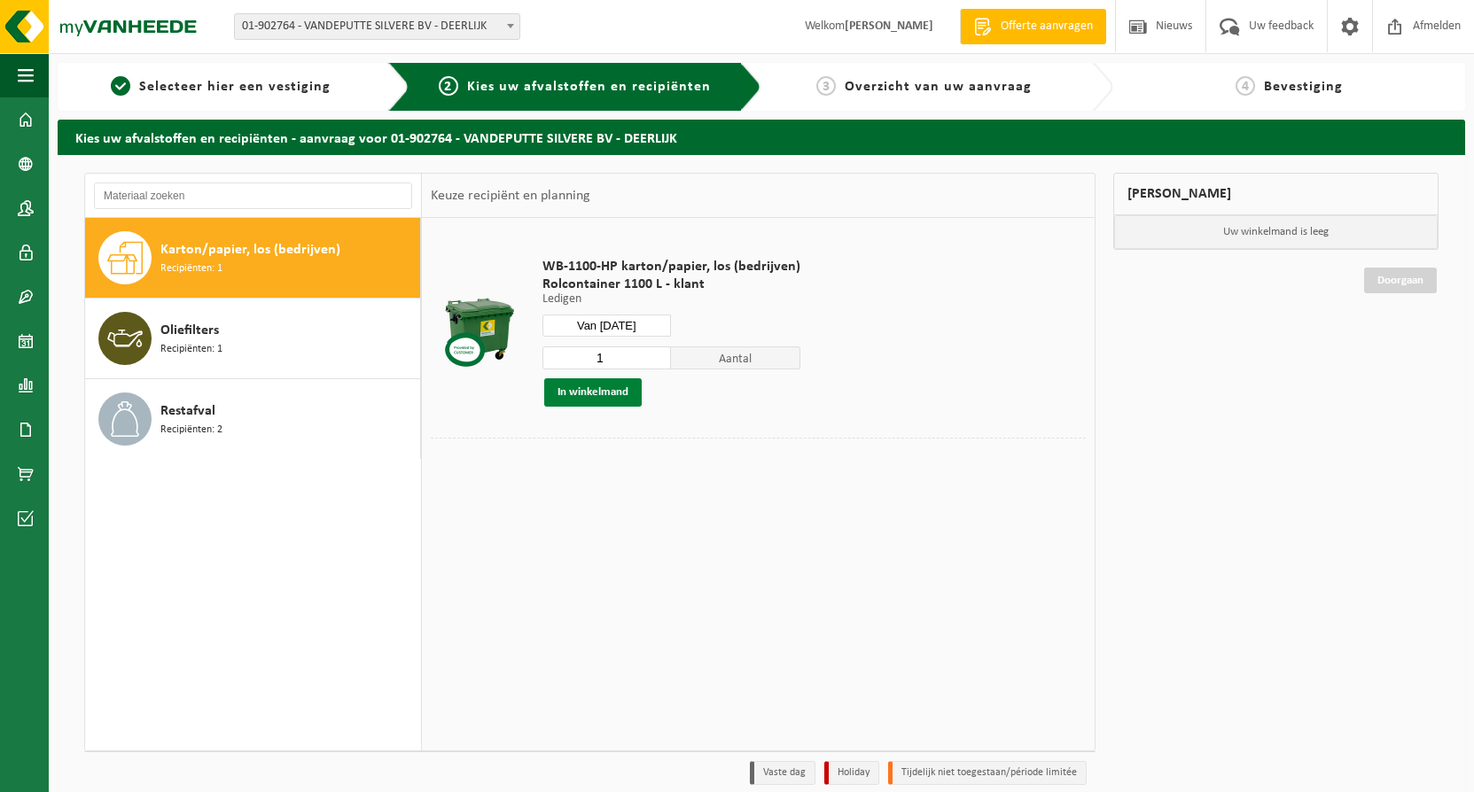
click at [581, 393] on button "In winkelmand" at bounding box center [592, 392] width 97 height 28
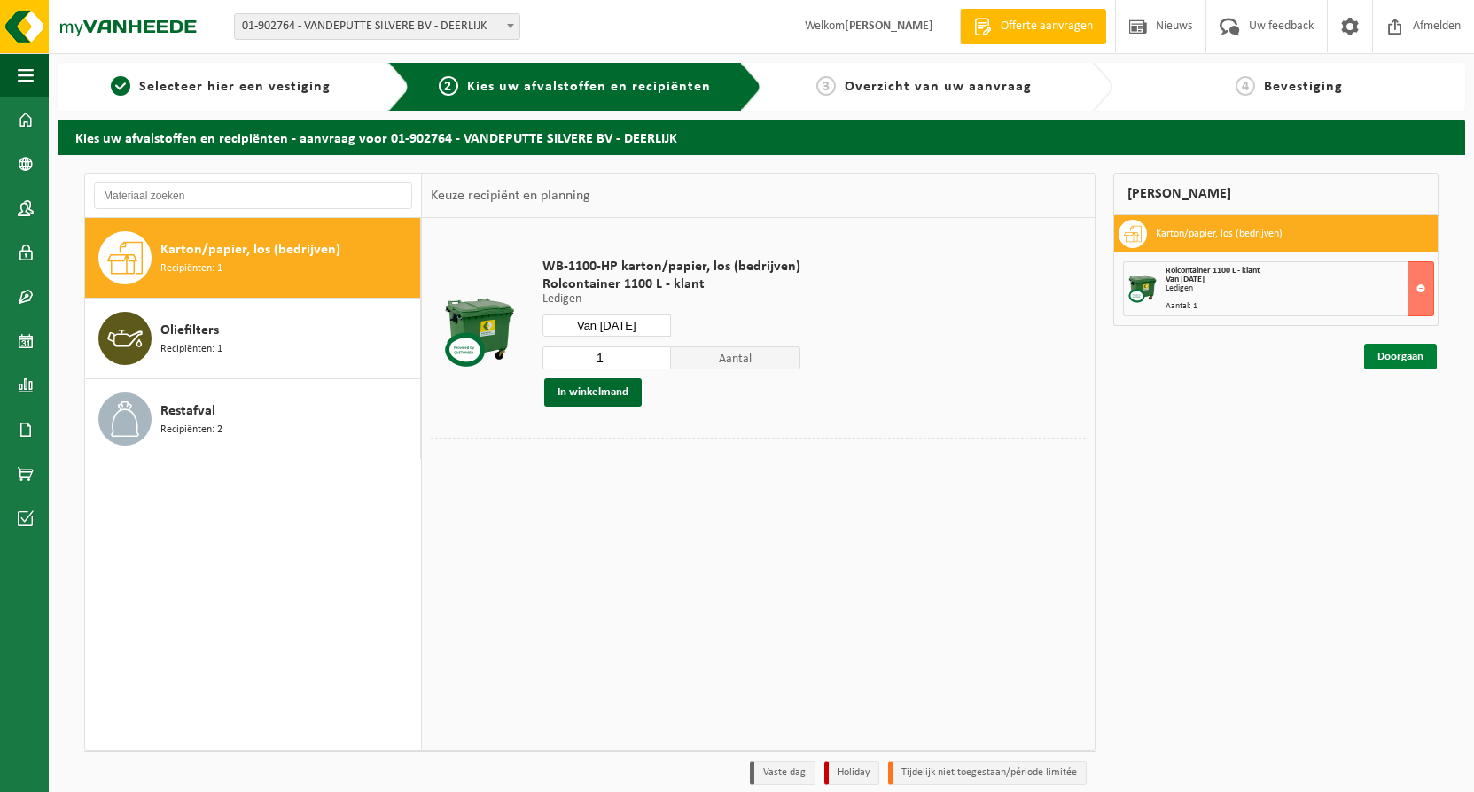
click at [1386, 352] on link "Doorgaan" at bounding box center [1400, 357] width 73 height 26
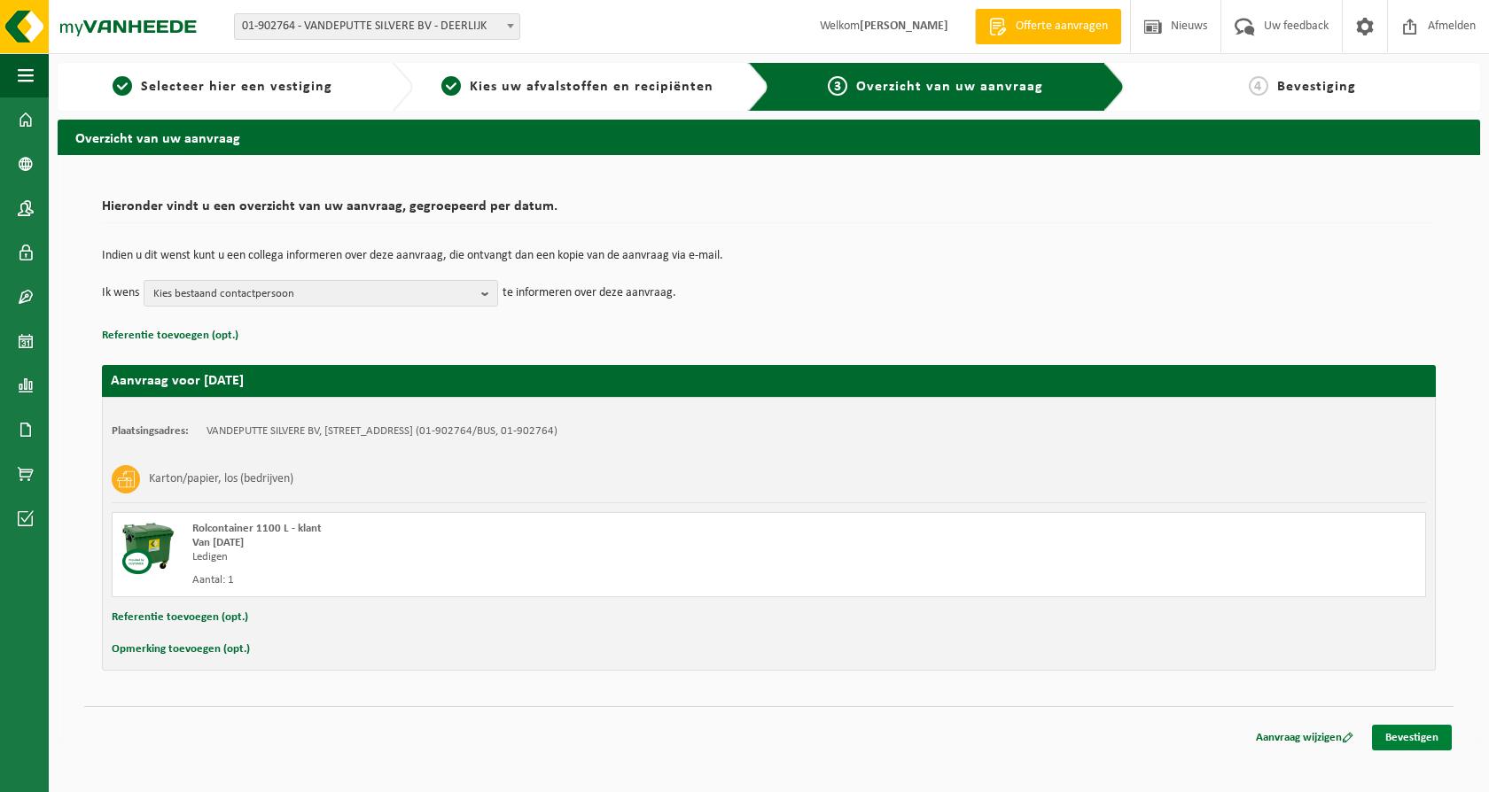
click at [1428, 736] on link "Bevestigen" at bounding box center [1412, 738] width 80 height 26
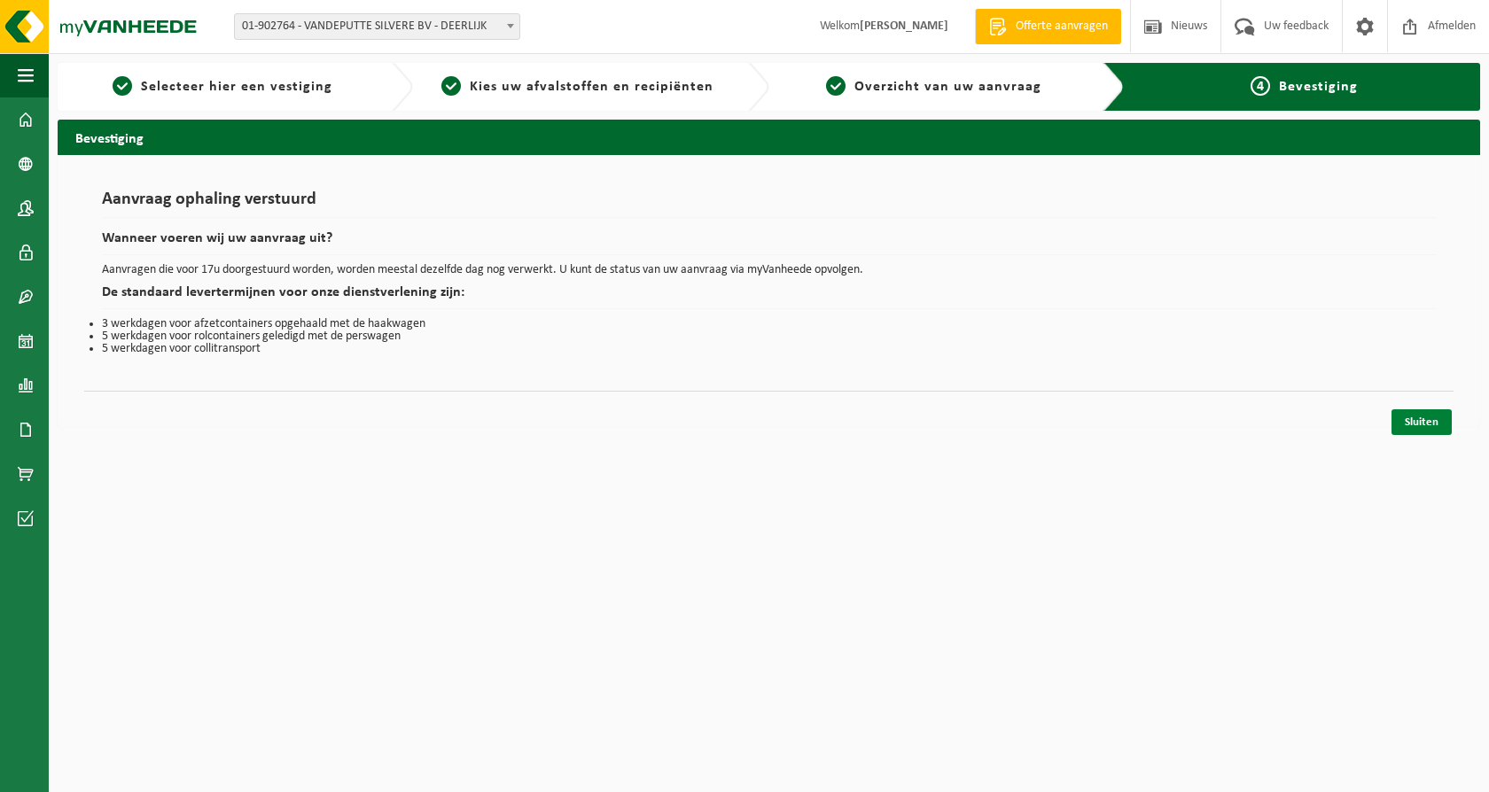
click at [1426, 428] on link "Sluiten" at bounding box center [1421, 422] width 60 height 26
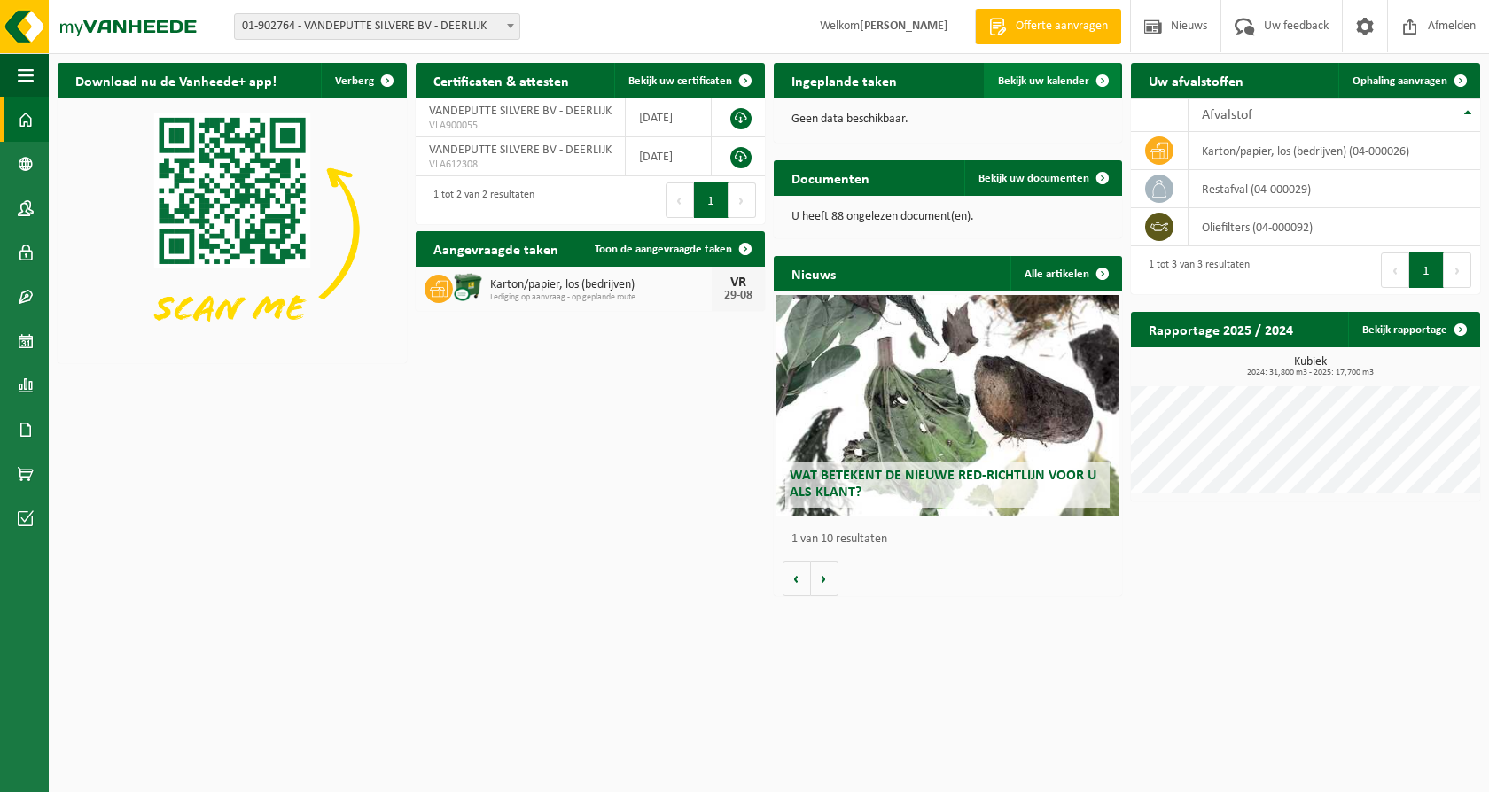
click at [1060, 80] on span "Bekijk uw kalender" at bounding box center [1043, 81] width 91 height 12
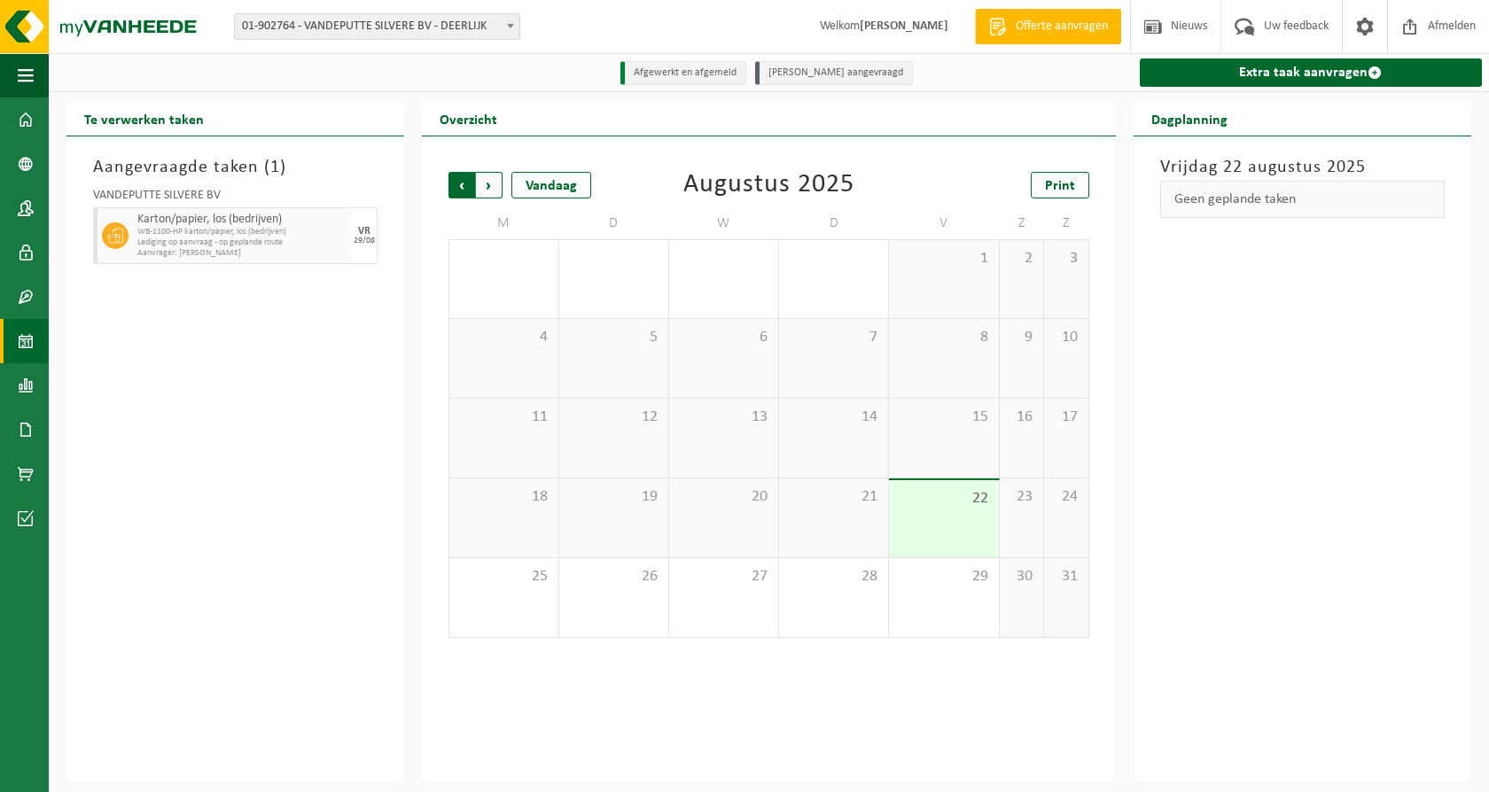
click at [481, 185] on span "Volgende" at bounding box center [489, 185] width 27 height 27
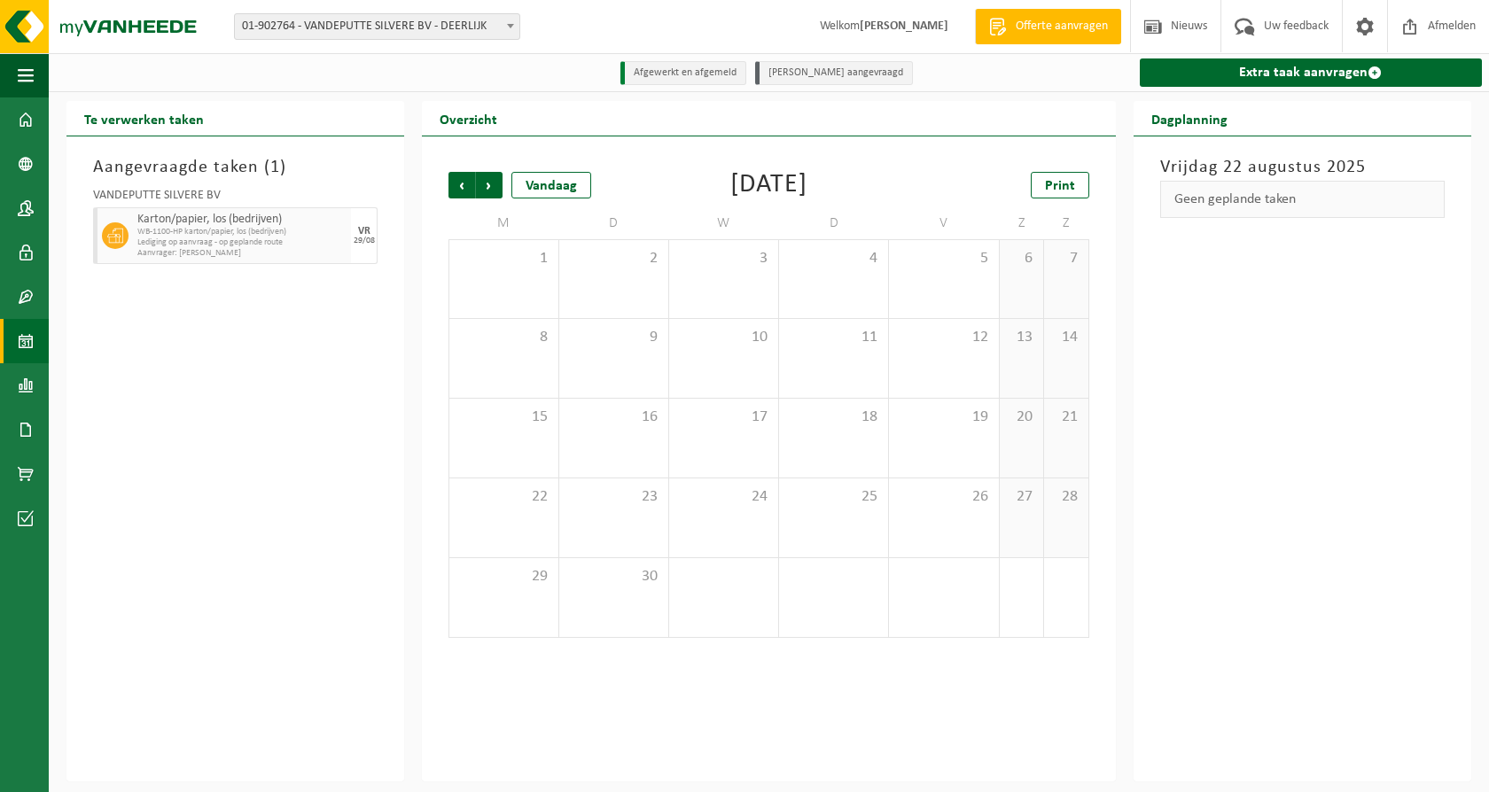
click at [481, 185] on span "Volgende" at bounding box center [489, 185] width 27 height 27
